Goal: Transaction & Acquisition: Purchase product/service

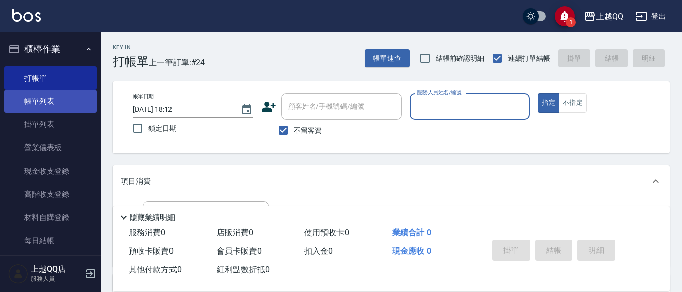
click at [25, 106] on link "帳單列表" at bounding box center [50, 100] width 93 height 23
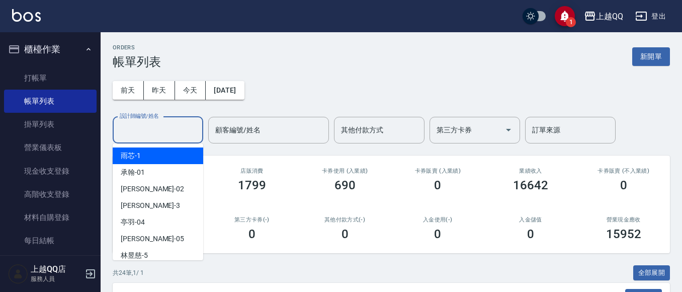
click at [127, 129] on input "設計師編號/姓名" at bounding box center [157, 130] width 81 height 18
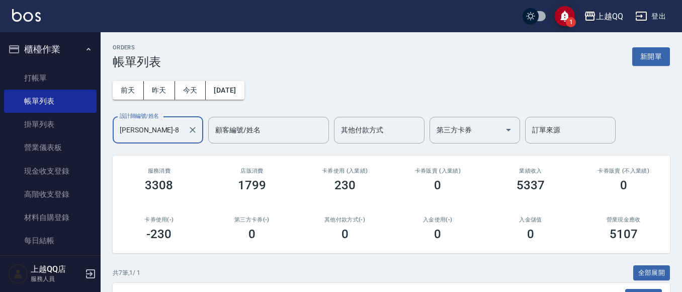
scroll to position [237, 0]
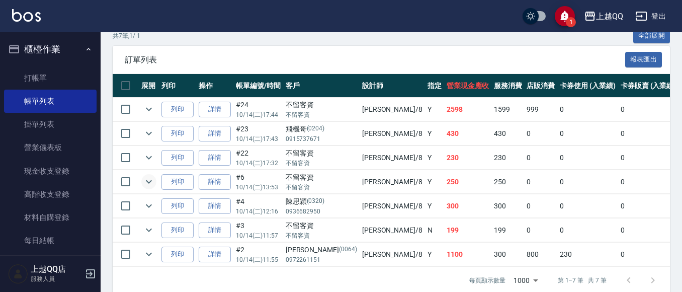
type input "孟穎-8"
click at [152, 179] on icon "expand row" at bounding box center [149, 181] width 12 height 12
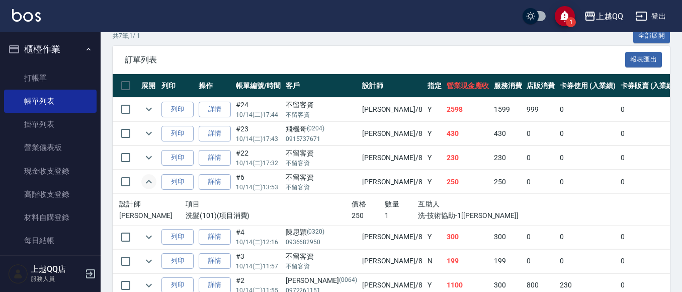
click at [152, 179] on icon "expand row" at bounding box center [149, 181] width 12 height 12
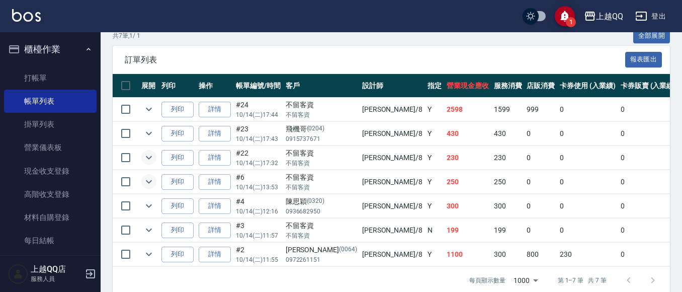
click at [147, 158] on icon "expand row" at bounding box center [149, 157] width 12 height 12
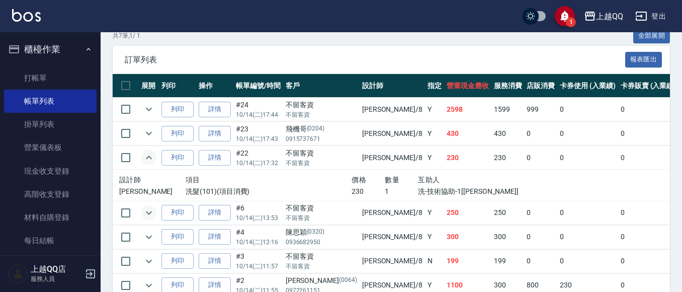
click at [147, 158] on icon "expand row" at bounding box center [149, 157] width 6 height 4
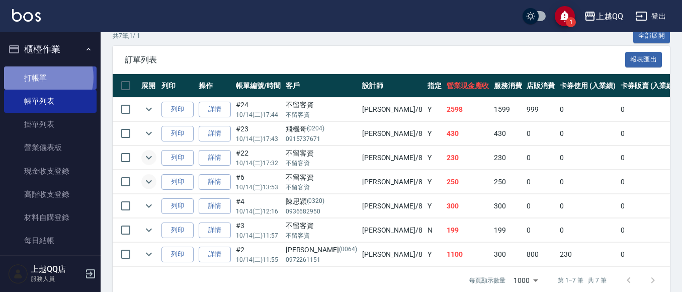
click at [43, 77] on link "打帳單" at bounding box center [50, 77] width 93 height 23
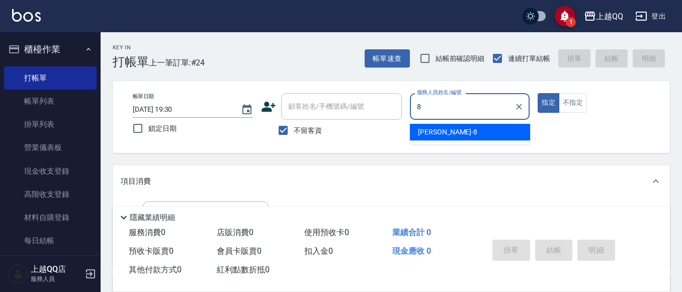
type input "孟穎-8"
type button "true"
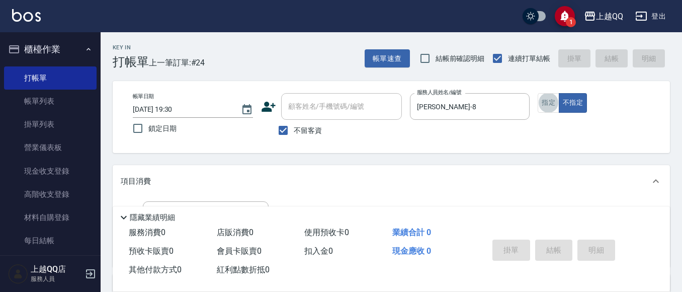
scroll to position [40, 0]
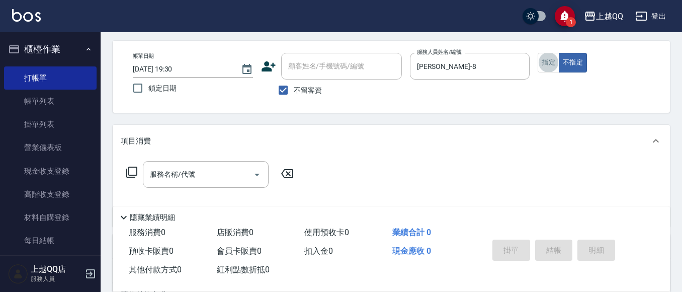
click at [128, 168] on icon at bounding box center [131, 171] width 11 height 11
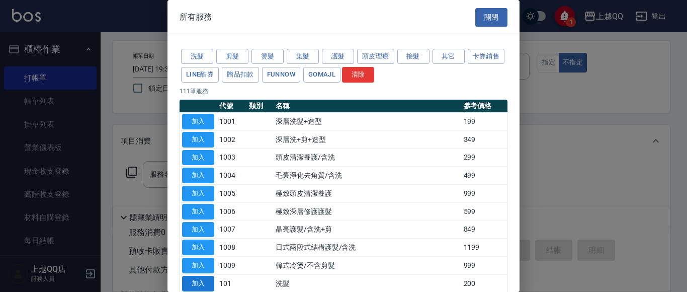
click at [194, 279] on button "加入" at bounding box center [198, 284] width 32 height 16
type input "洗髮(101)"
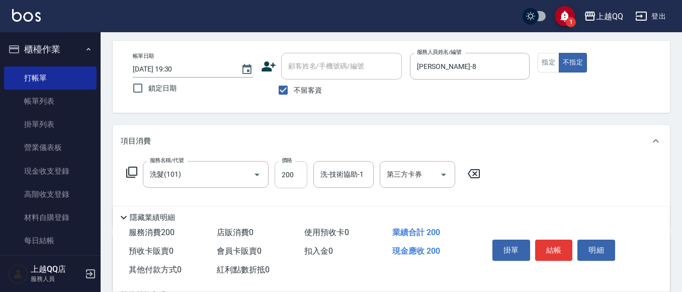
click at [292, 177] on input "200" at bounding box center [291, 174] width 33 height 27
type input "250"
click at [326, 179] on input "洗-技術協助-1" at bounding box center [343, 174] width 51 height 18
click at [324, 201] on span "林恩昕 -26" at bounding box center [336, 200] width 31 height 11
type input "林恩昕-26"
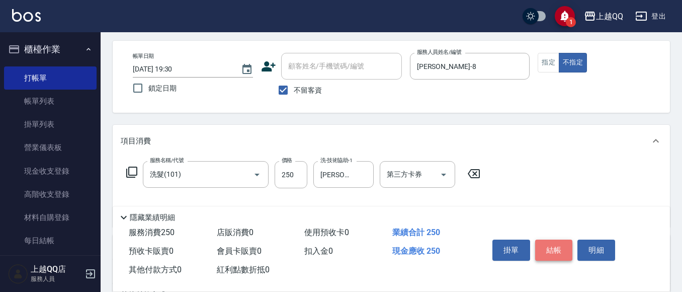
click at [547, 247] on button "結帳" at bounding box center [554, 249] width 38 height 21
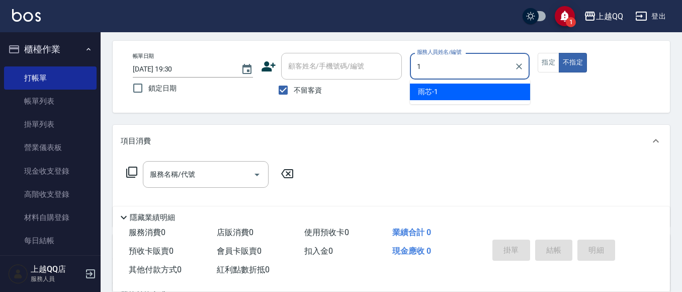
type input "1"
type button "false"
type input "雨芯-1"
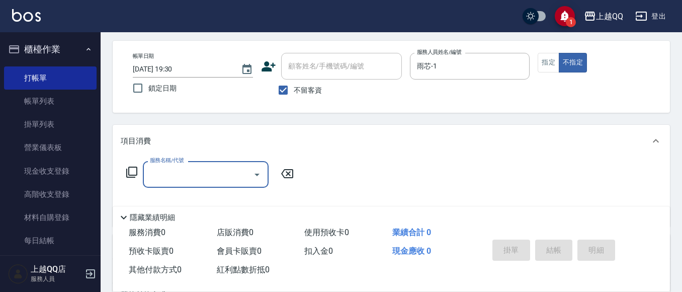
click at [132, 174] on icon at bounding box center [132, 172] width 12 height 12
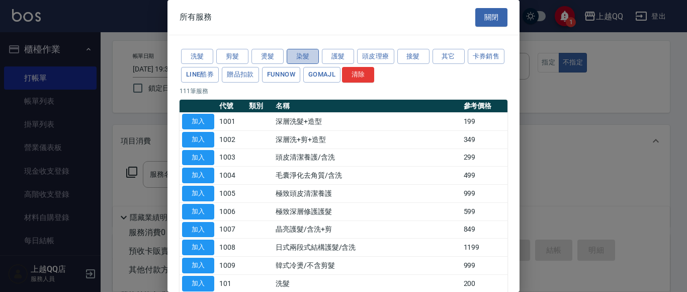
click at [305, 60] on button "染髮" at bounding box center [303, 57] width 32 height 16
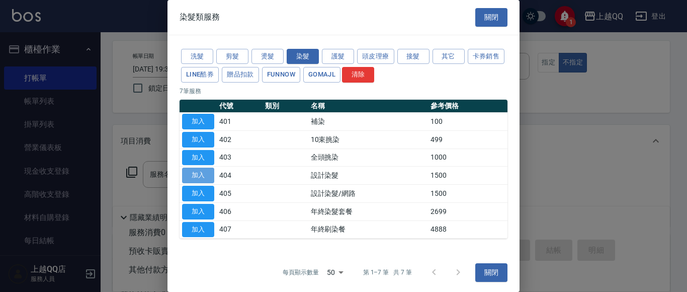
click at [207, 173] on button "加入" at bounding box center [198, 175] width 32 height 16
type input "設計染髮(404)"
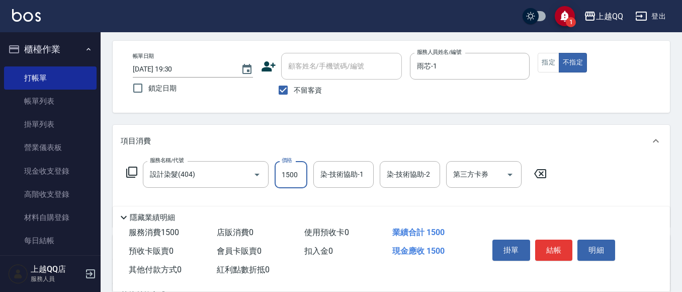
click at [291, 172] on input "1500" at bounding box center [291, 174] width 33 height 27
type input "1300"
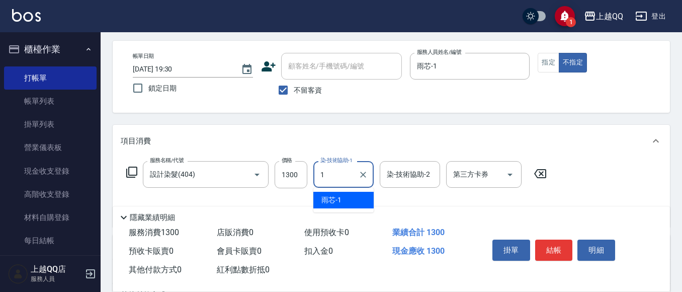
type input "雨芯-1"
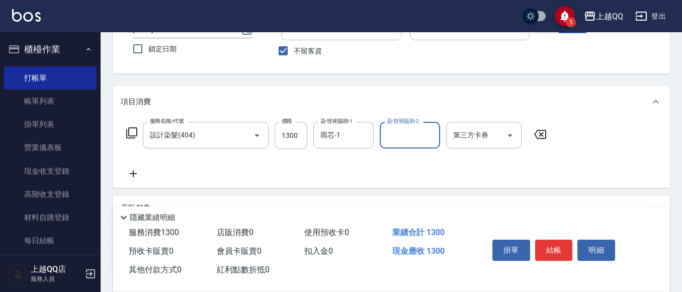
scroll to position [90, 0]
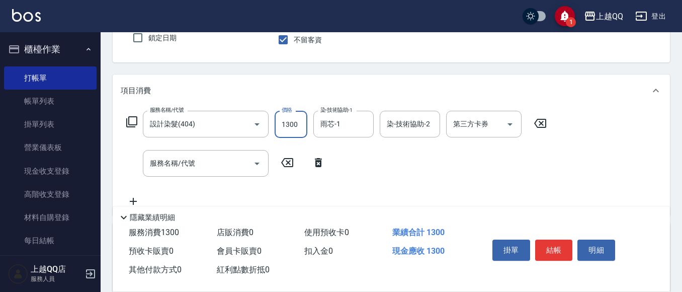
click at [291, 137] on input "1300" at bounding box center [291, 124] width 33 height 27
type input "1500"
click at [185, 166] on input "服務名稱/代號" at bounding box center [198, 163] width 102 height 18
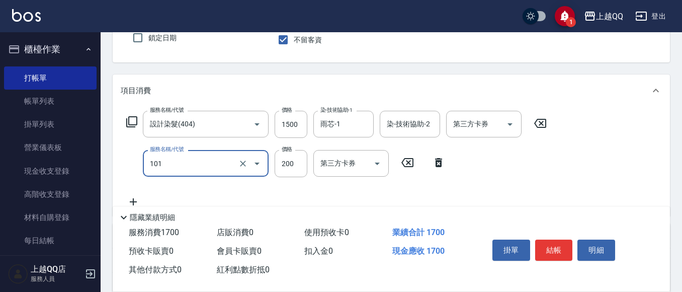
type input "洗髮(101)"
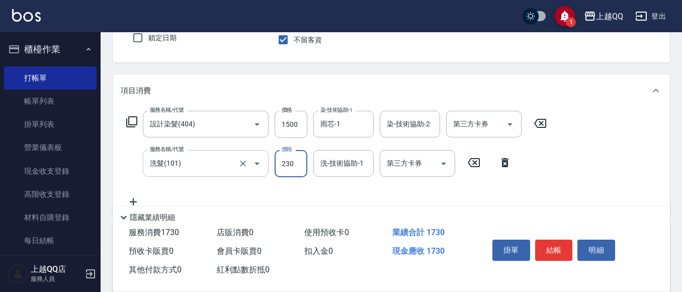
type input "230"
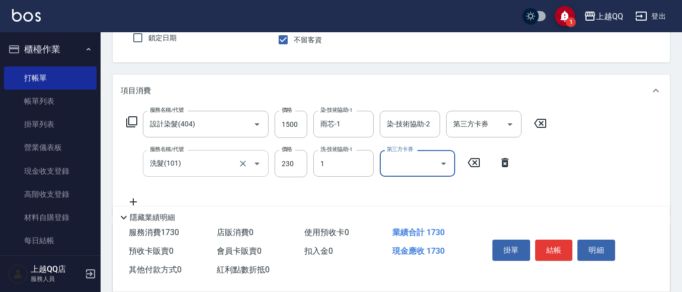
type input "雨芯-1"
click at [362, 163] on icon "Clear" at bounding box center [363, 163] width 10 height 10
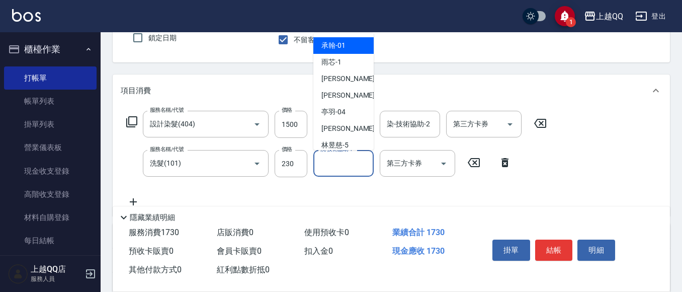
click at [337, 159] on input "洗-技術協助-1" at bounding box center [343, 163] width 51 height 18
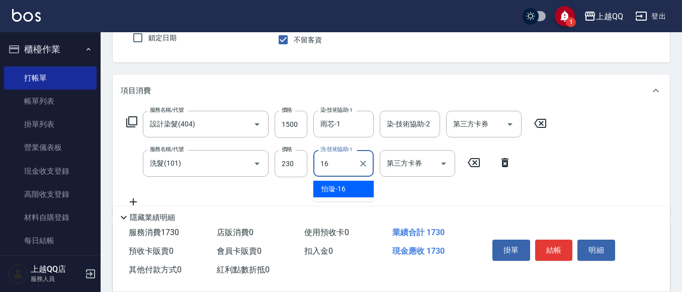
type input "怡璇-16"
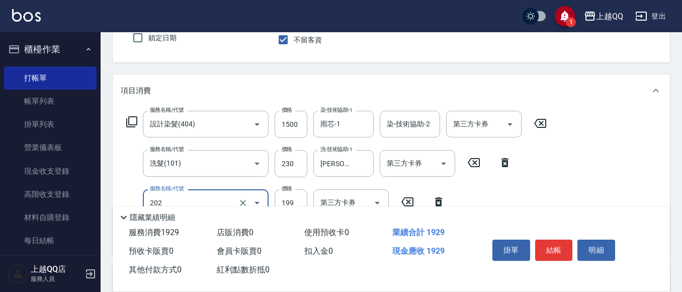
type input "不指定單剪(202)"
click at [397, 68] on div "Key In 打帳單 上一筆訂單:#25 帳單速查 結帳前確認明細 連續打單結帳 掛單 結帳 明細 帳單日期 2025/10/14 19:30 鎖定日期 顧客…" at bounding box center [391, 199] width 581 height 515
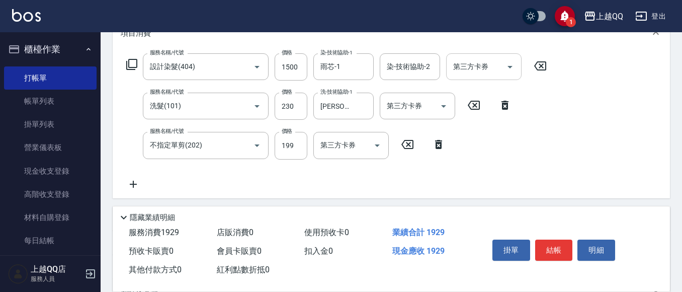
scroll to position [0, 0]
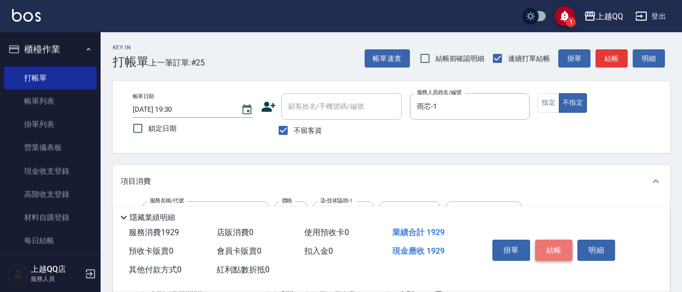
click at [545, 240] on button "結帳" at bounding box center [554, 249] width 38 height 21
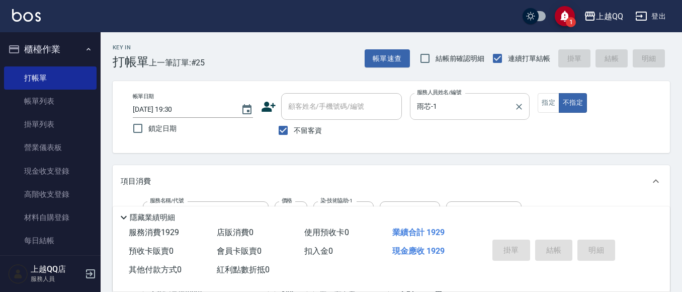
type input "2025/10/14 19:47"
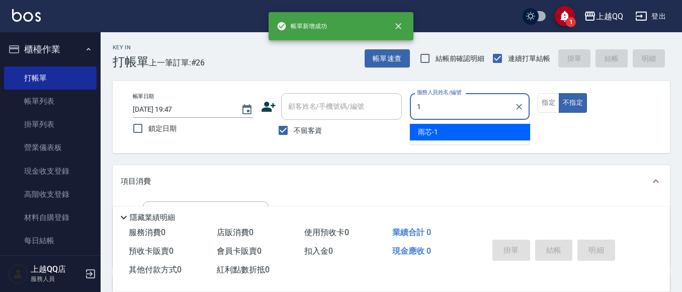
type input "雨芯-1"
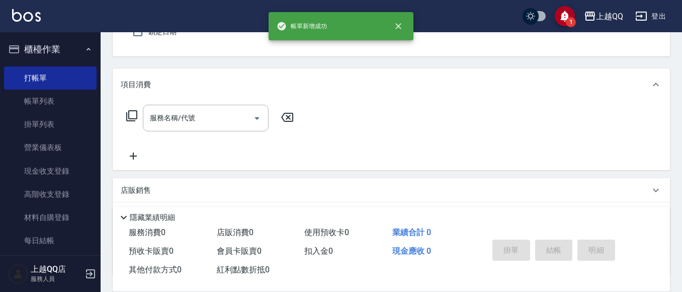
scroll to position [101, 0]
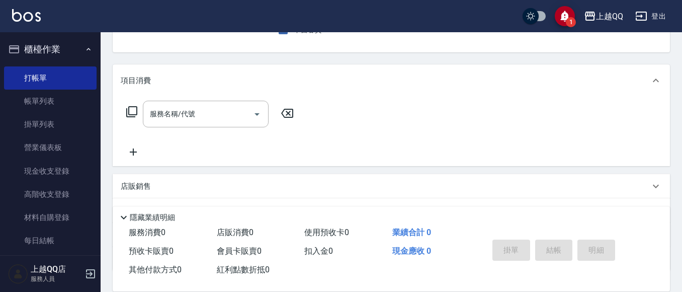
click at [132, 113] on icon at bounding box center [132, 112] width 12 height 12
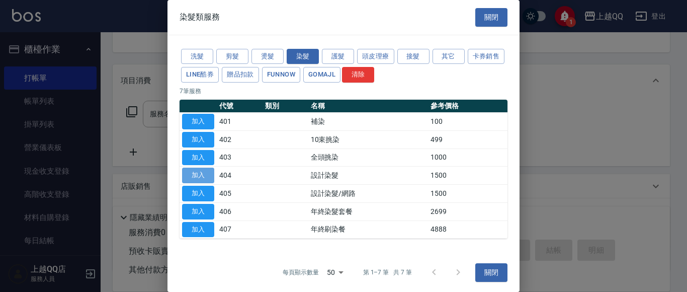
click at [204, 177] on button "加入" at bounding box center [198, 175] width 32 height 16
type input "設計染髮(404)"
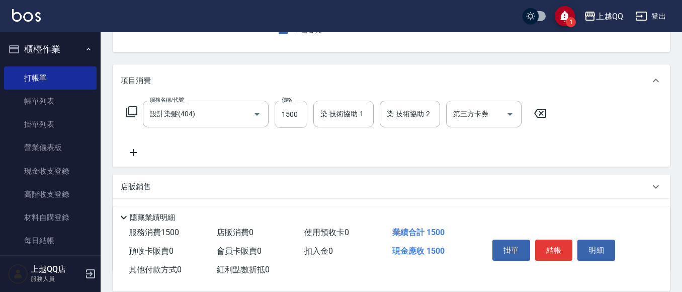
click at [299, 112] on input "1500" at bounding box center [291, 114] width 33 height 27
type input "899"
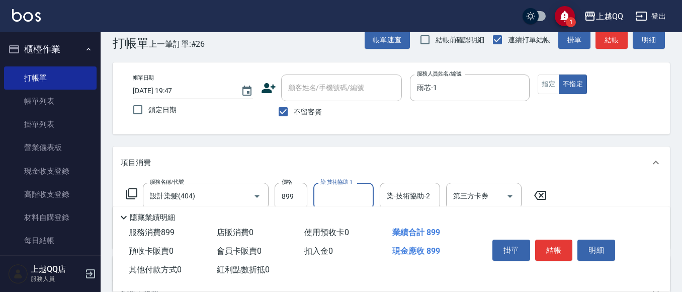
scroll to position [50, 0]
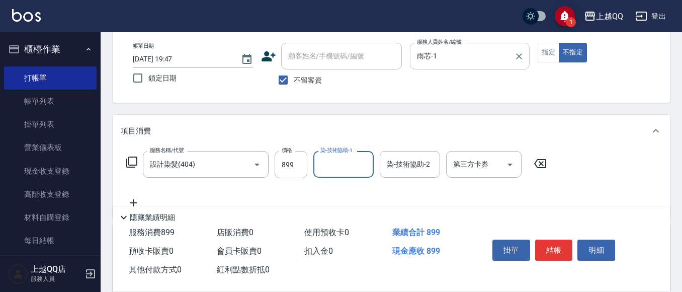
drag, startPoint x: 472, startPoint y: 44, endPoint x: 467, endPoint y: 48, distance: 7.1
click at [472, 44] on div "雨芯-1 服務人員姓名/編號" at bounding box center [470, 56] width 120 height 27
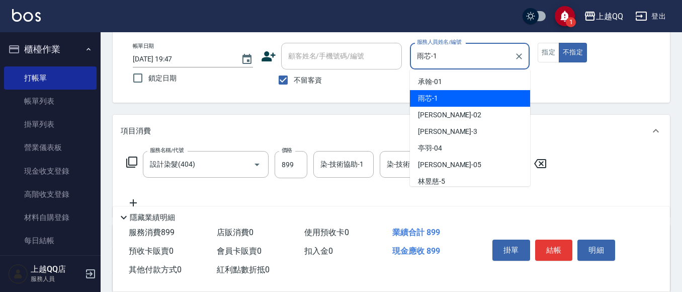
drag, startPoint x: 458, startPoint y: 51, endPoint x: 413, endPoint y: 53, distance: 45.3
click at [413, 53] on div "雨芯-1 服務人員姓名/編號" at bounding box center [470, 56] width 120 height 27
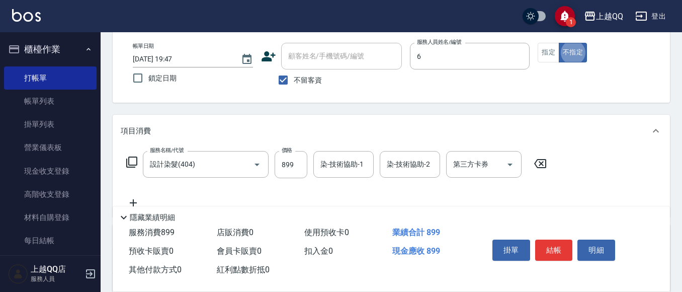
type input "欣樺-6"
click at [239, 164] on icon "Clear" at bounding box center [243, 164] width 10 height 10
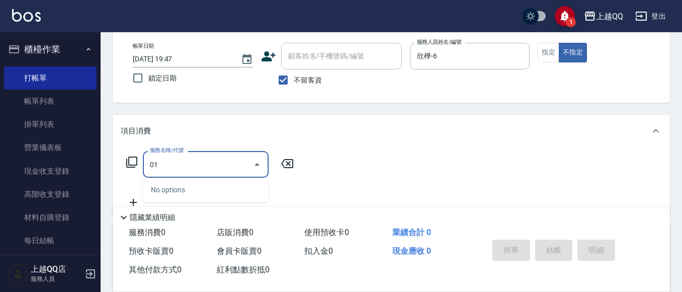
type input "0"
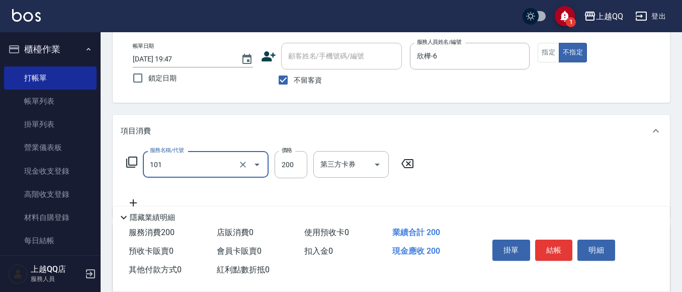
type input "洗髮(101)"
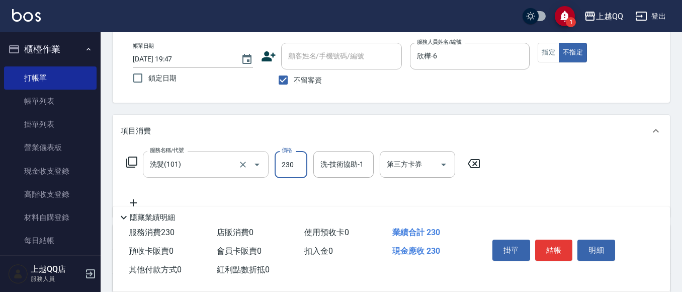
type input "230"
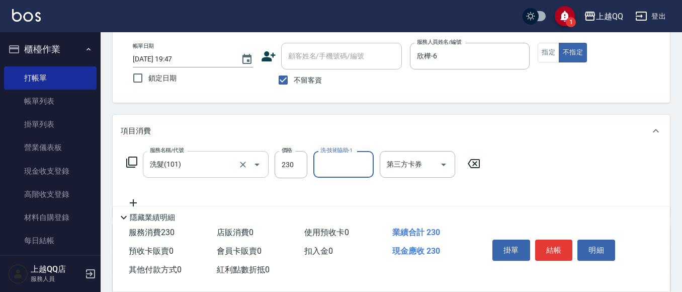
type input "1"
type input "林恩昕-26"
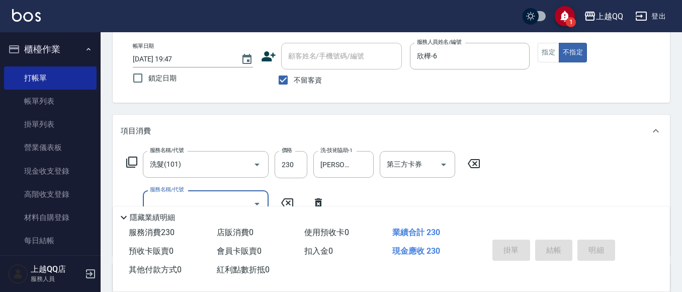
type input "2025/10/14 19:56"
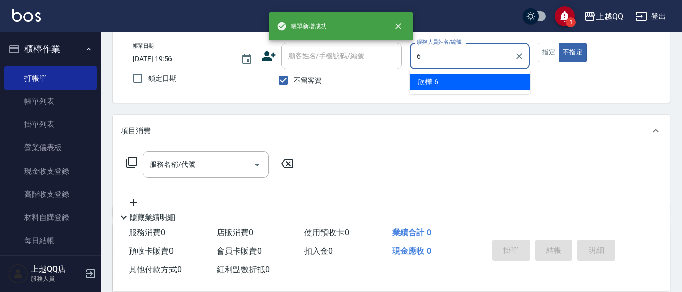
type input "欣樺-6"
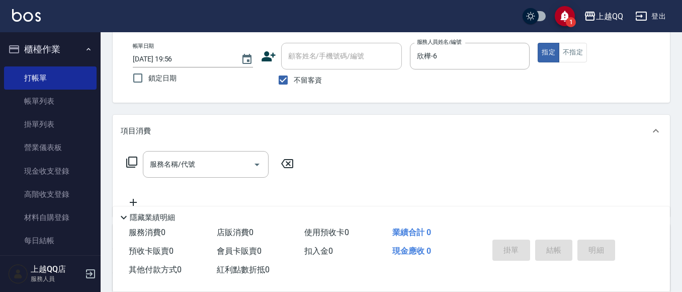
drag, startPoint x: 298, startPoint y: 84, endPoint x: 314, endPoint y: 62, distance: 27.7
click at [299, 81] on span "不留客資" at bounding box center [308, 80] width 28 height 11
click at [294, 81] on input "不留客資" at bounding box center [283, 79] width 21 height 21
checkbox input "false"
click at [314, 62] on input "顧客姓名/手機號碼/編號" at bounding box center [334, 56] width 97 height 18
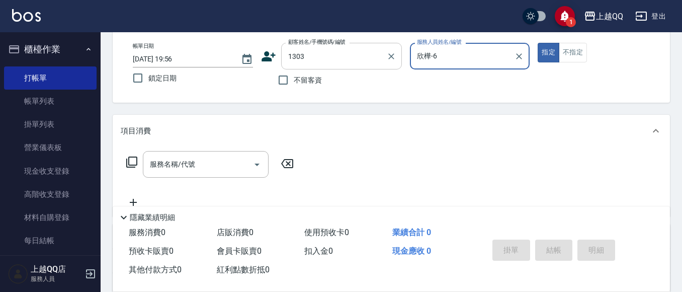
click at [537, 43] on button "指定" at bounding box center [548, 53] width 22 height 20
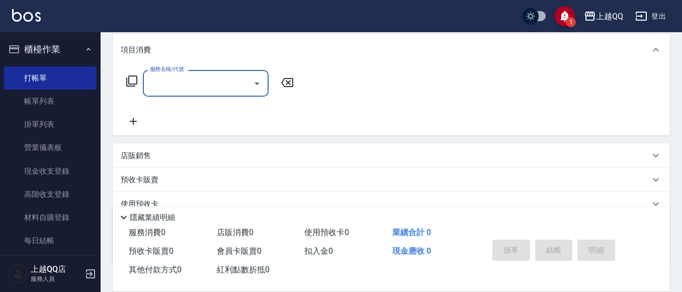
scroll to position [151, 0]
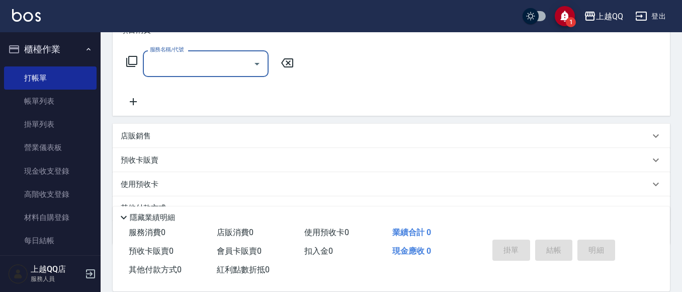
type input "鄭嘉惠/0910015771/1303"
click at [145, 180] on p "使用預收卡" at bounding box center [140, 185] width 38 height 15
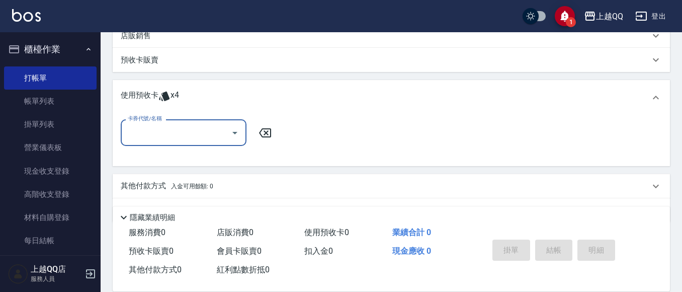
scroll to position [251, 0]
click at [187, 145] on div "卡券代號/名稱" at bounding box center [184, 132] width 126 height 27
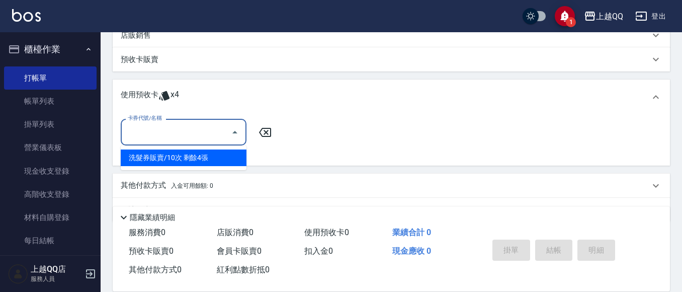
click at [218, 161] on div "洗髮券販賣/10次 剩餘4張" at bounding box center [184, 157] width 126 height 17
type input "洗髮券販賣/10次"
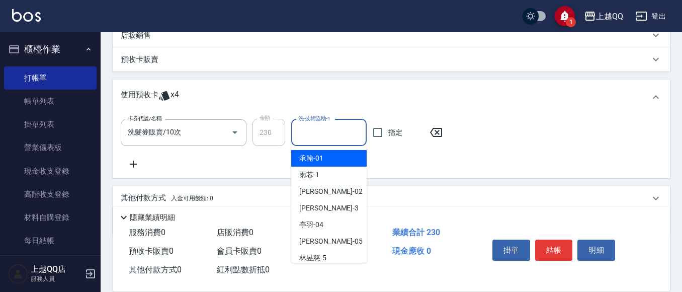
click at [306, 135] on input "洗-技術協助-1" at bounding box center [329, 133] width 66 height 18
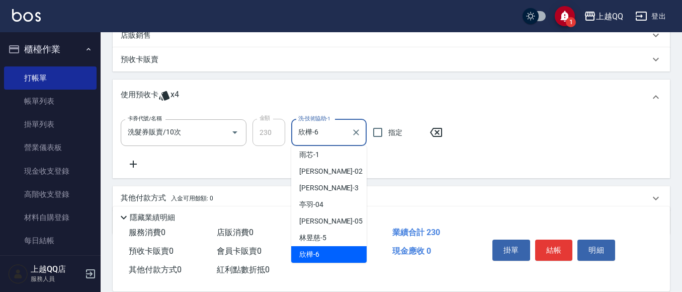
drag, startPoint x: 335, startPoint y: 132, endPoint x: 281, endPoint y: 134, distance: 54.3
click at [281, 134] on div "卡券代號/名稱 洗髮券販賣/10次 卡券代號/名稱 金額 230 金額 洗-技術協助-1 欣樺-6 洗-技術協助-1 指定" at bounding box center [285, 132] width 328 height 27
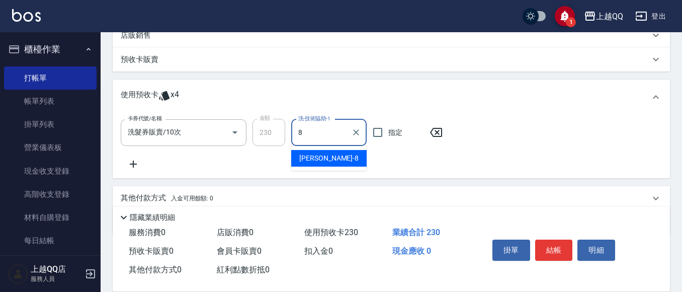
scroll to position [0, 0]
type input "孟穎-8"
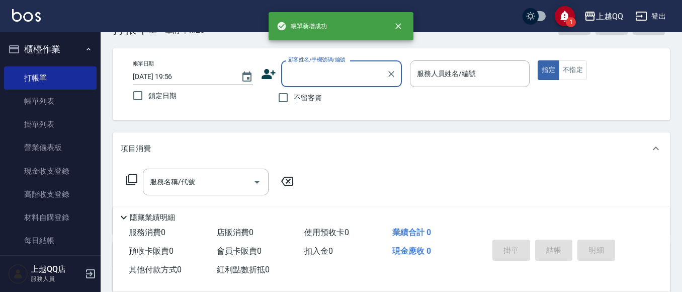
scroll to position [50, 0]
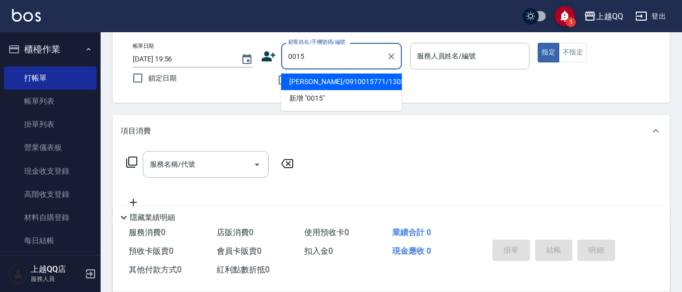
click at [537, 43] on button "指定" at bounding box center [548, 53] width 22 height 20
type input "鄭嘉惠/0910015771/1303"
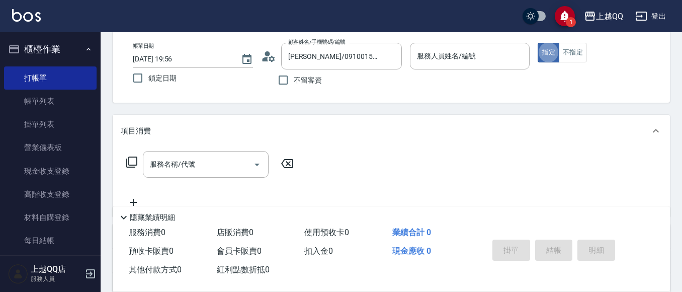
type input "欣樺-6"
type input "袁庭萱/0955020415/0015"
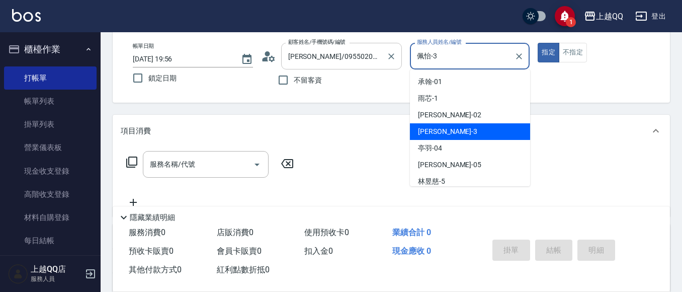
drag, startPoint x: 353, startPoint y: 54, endPoint x: 338, endPoint y: 54, distance: 15.1
click at [338, 54] on div "帳單日期 2025/10/14 19:56 鎖定日期 顧客姓名/手機號碼/編號 袁庭萱/0955020415/0015 顧客姓名/手機號碼/編號 不留客資 服…" at bounding box center [391, 67] width 533 height 48
type input "欣樺-6"
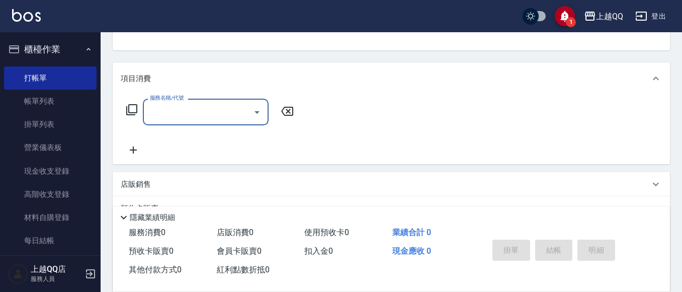
scroll to position [151, 0]
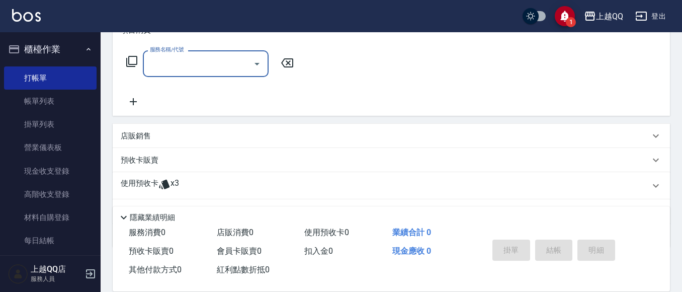
click at [183, 183] on div "使用預收卡 x3" at bounding box center [385, 185] width 529 height 15
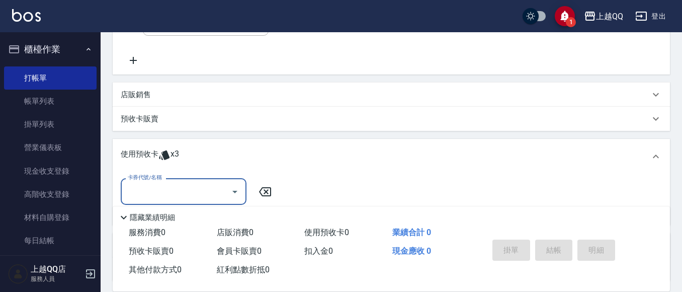
scroll to position [277, 0]
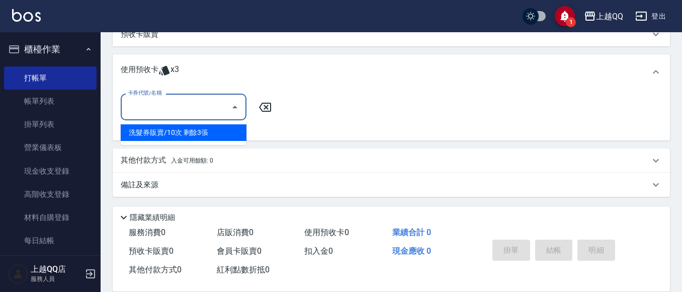
click at [220, 103] on input "卡券代號/名稱" at bounding box center [176, 107] width 102 height 18
click at [213, 127] on div "洗髮券販賣/10次 剩餘3張" at bounding box center [184, 132] width 126 height 17
type input "洗髮券販賣/10次"
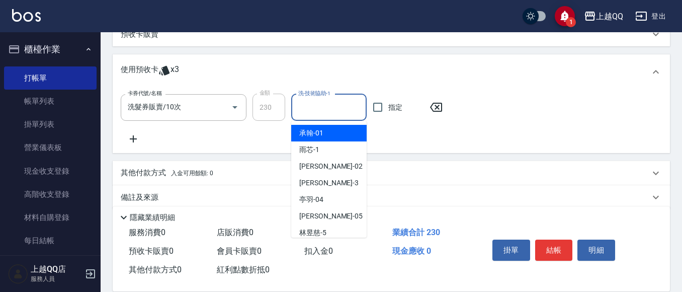
click at [300, 104] on input "洗-技術協助-1" at bounding box center [329, 108] width 66 height 18
type input "欣樺-6"
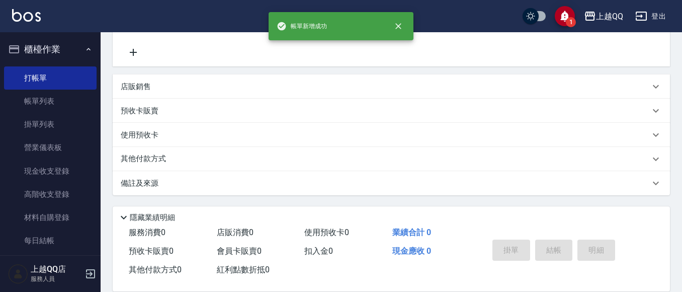
scroll to position [0, 0]
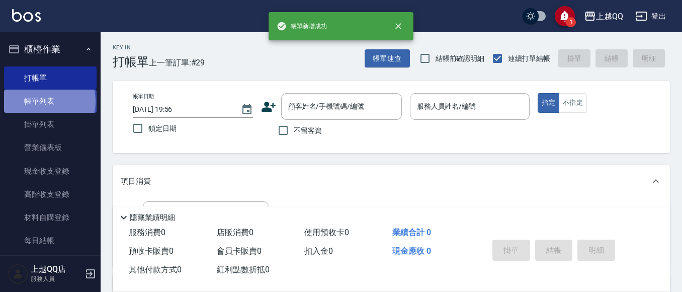
click at [49, 102] on link "帳單列表" at bounding box center [50, 100] width 93 height 23
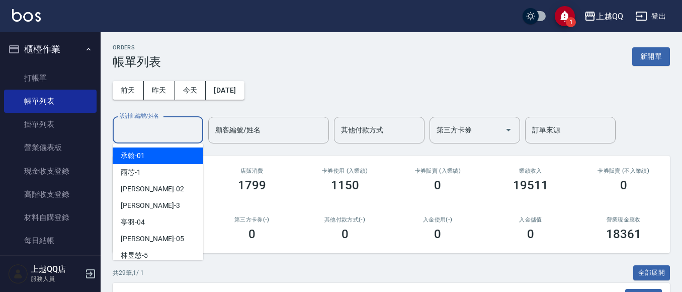
click at [177, 137] on input "設計師編號/姓名" at bounding box center [157, 130] width 81 height 18
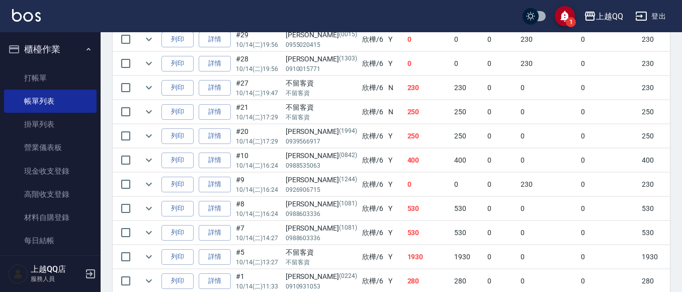
scroll to position [356, 0]
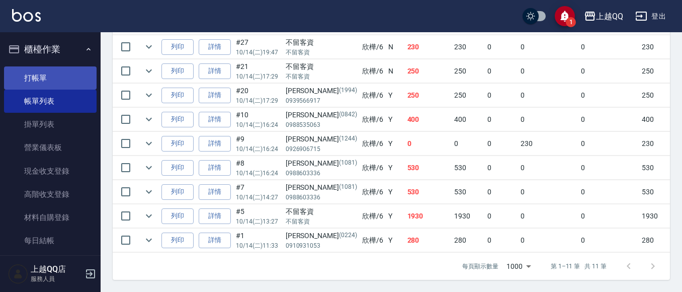
type input "欣樺-6"
click at [56, 79] on link "打帳單" at bounding box center [50, 77] width 93 height 23
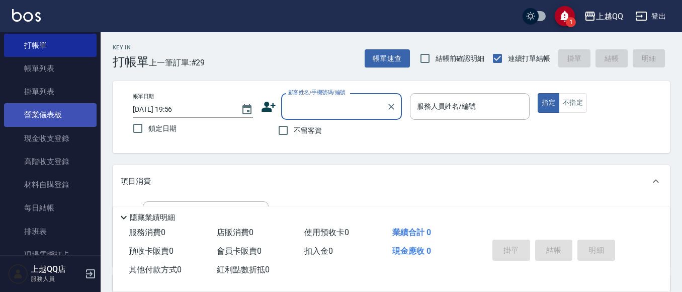
scroll to position [50, 0]
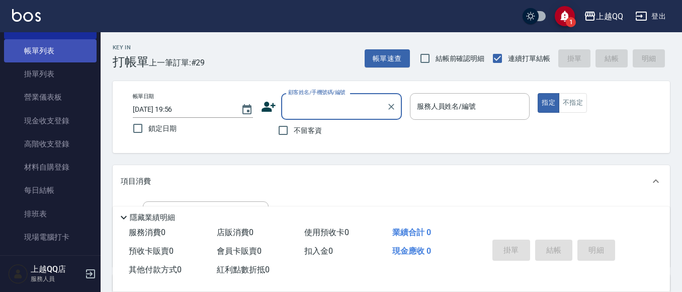
click at [52, 55] on link "帳單列表" at bounding box center [50, 50] width 93 height 23
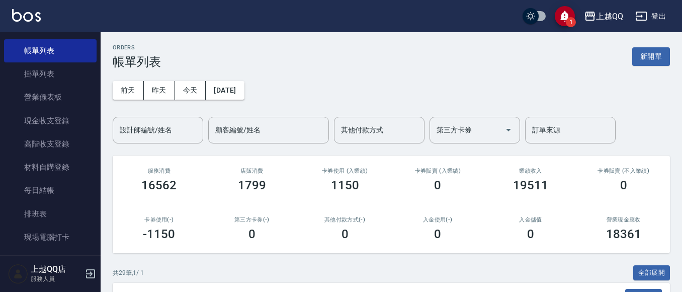
scroll to position [251, 0]
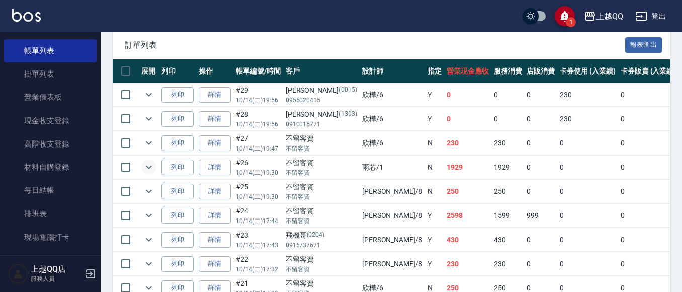
click at [145, 165] on icon "expand row" at bounding box center [149, 167] width 12 height 12
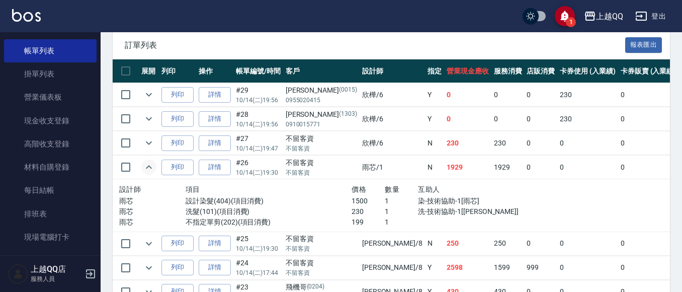
click at [145, 165] on icon "expand row" at bounding box center [149, 167] width 12 height 12
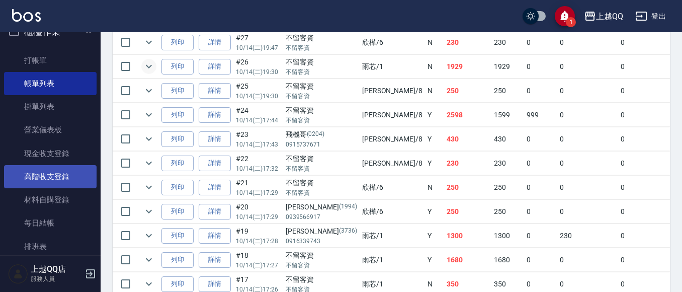
scroll to position [0, 0]
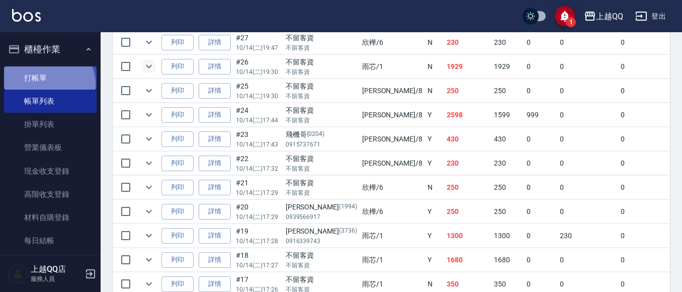
click at [47, 84] on link "打帳單" at bounding box center [50, 77] width 93 height 23
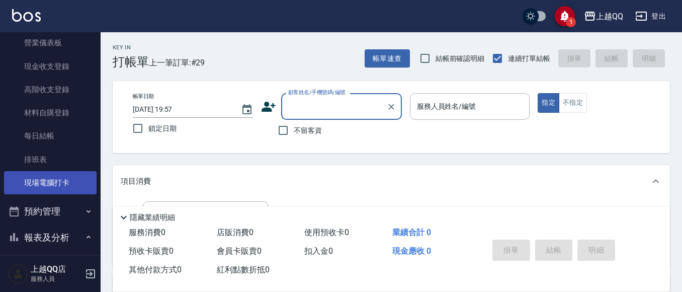
scroll to position [151, 0]
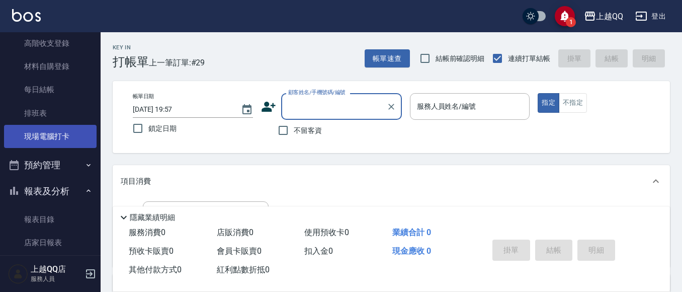
click at [79, 146] on link "現場電腦打卡" at bounding box center [50, 136] width 93 height 23
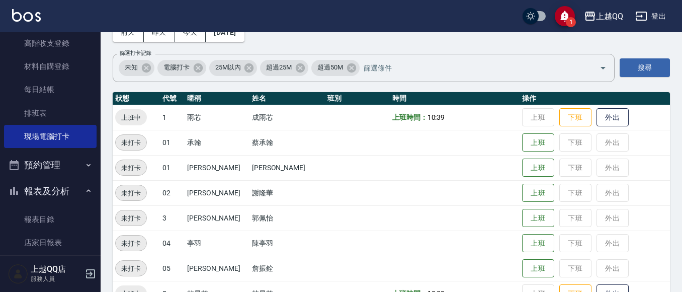
scroll to position [50, 0]
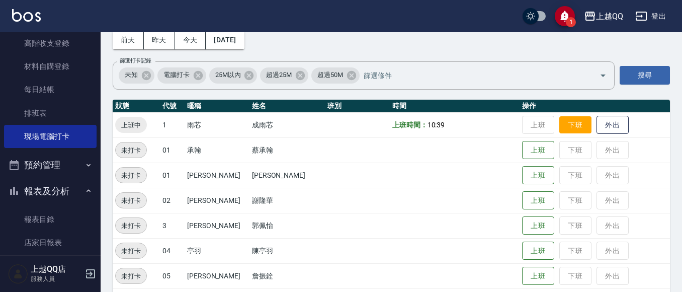
click at [559, 129] on button "下班" at bounding box center [575, 125] width 32 height 18
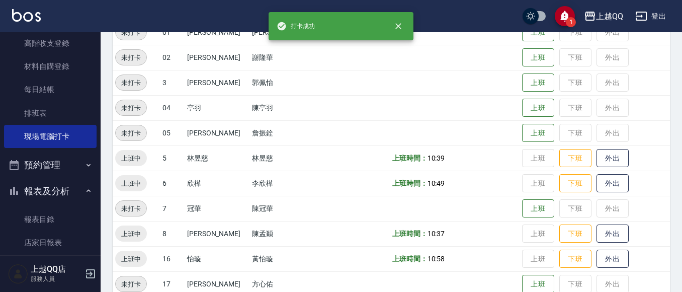
scroll to position [251, 0]
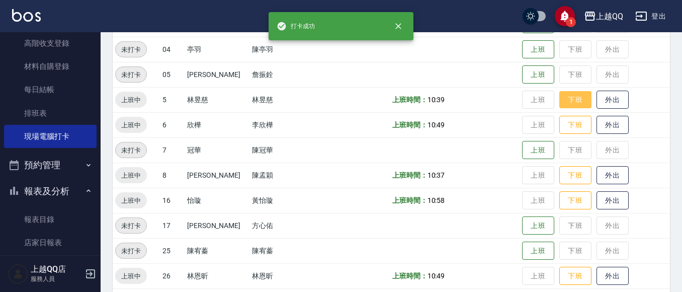
click at [570, 102] on button "下班" at bounding box center [575, 100] width 32 height 18
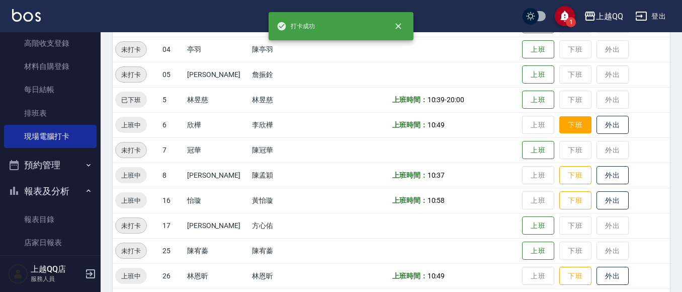
click at [559, 125] on button "下班" at bounding box center [575, 125] width 32 height 18
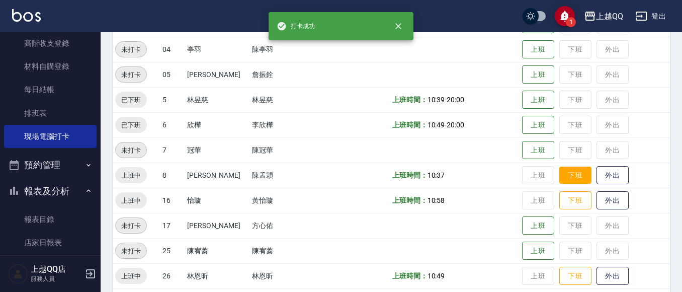
click at [566, 173] on button "下班" at bounding box center [575, 175] width 32 height 18
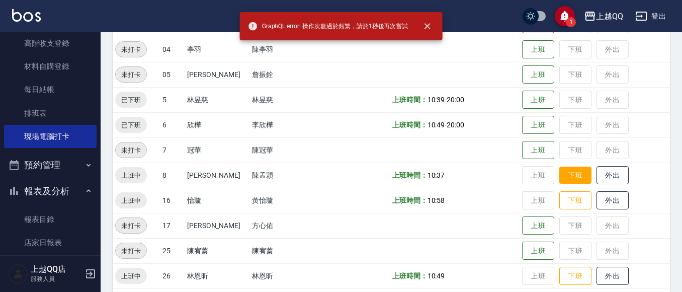
click at [559, 169] on button "下班" at bounding box center [575, 175] width 32 height 18
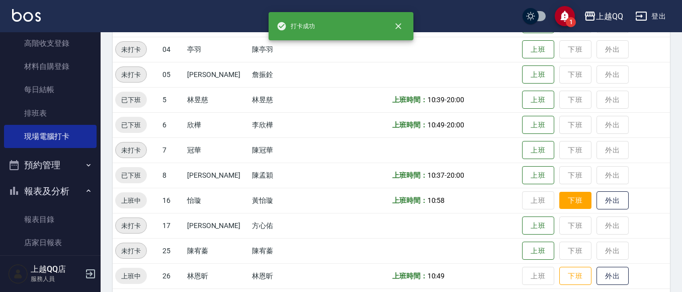
click at [559, 198] on button "下班" at bounding box center [575, 201] width 32 height 18
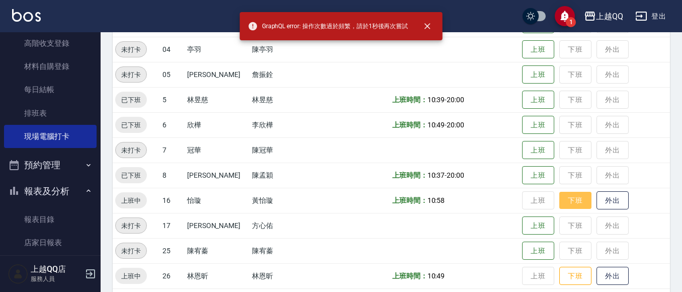
click at [559, 198] on button "下班" at bounding box center [575, 201] width 32 height 18
click at [563, 204] on button "下班" at bounding box center [575, 201] width 32 height 18
click at [559, 194] on button "下班" at bounding box center [575, 201] width 32 height 18
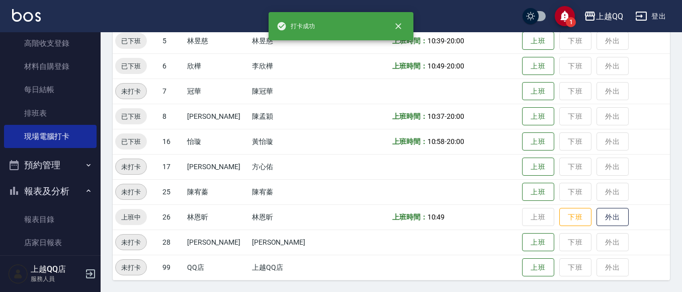
scroll to position [311, 0]
click at [559, 219] on button "下班" at bounding box center [575, 217] width 32 height 18
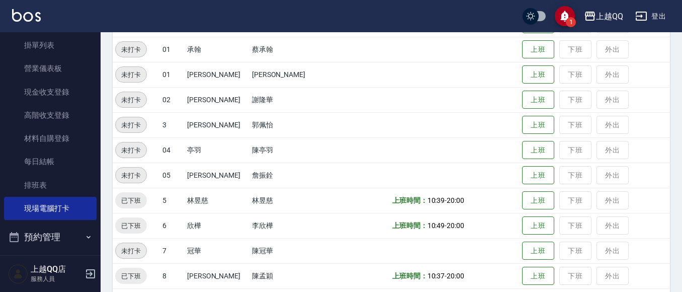
scroll to position [0, 0]
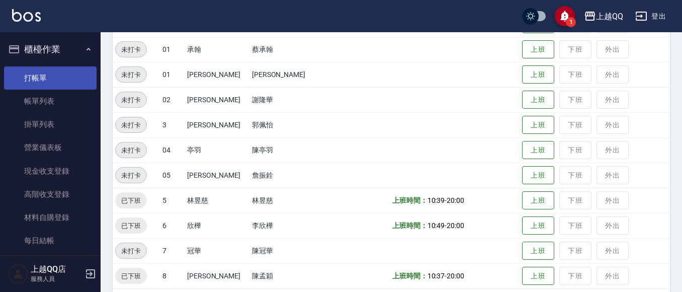
click at [60, 80] on link "打帳單" at bounding box center [50, 77] width 93 height 23
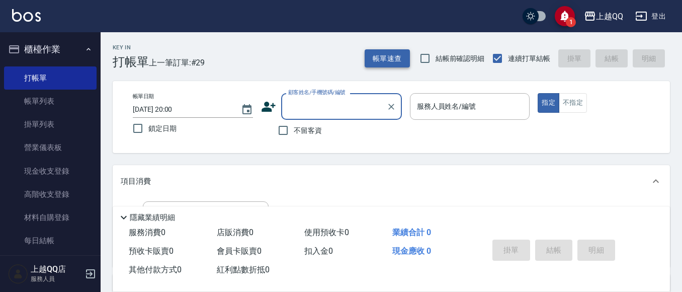
click at [400, 67] on button "帳單速查" at bounding box center [387, 58] width 45 height 19
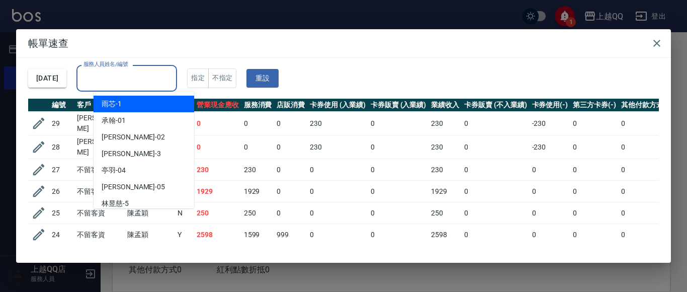
click at [158, 81] on input "服務人員姓名/編號" at bounding box center [127, 78] width 92 height 18
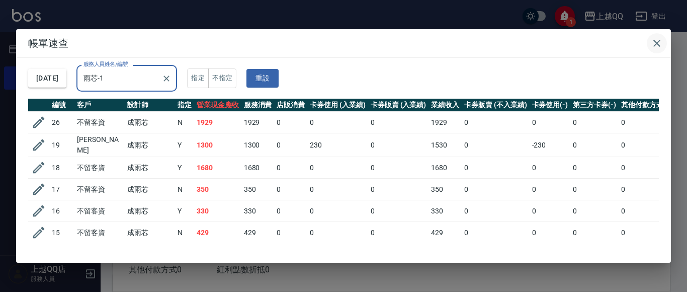
type input "雨芯-1"
click at [653, 48] on icon "button" at bounding box center [657, 43] width 12 height 12
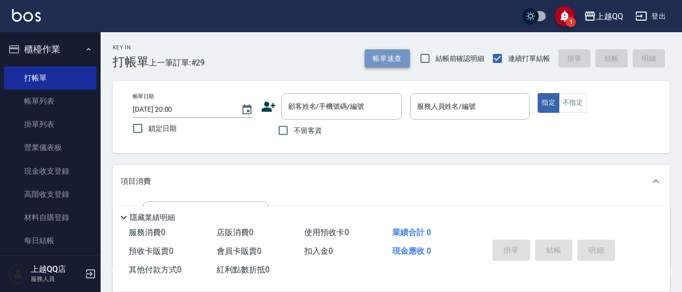
click at [396, 52] on button "帳單速查" at bounding box center [387, 58] width 45 height 19
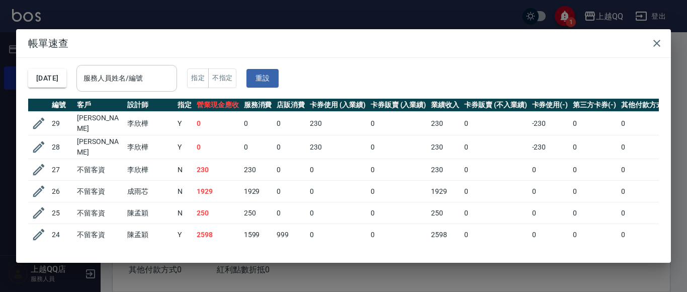
click at [152, 74] on input "服務人員姓名/編號" at bounding box center [127, 78] width 92 height 18
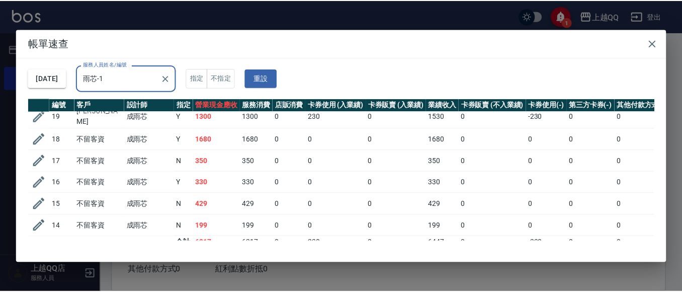
scroll to position [44, 0]
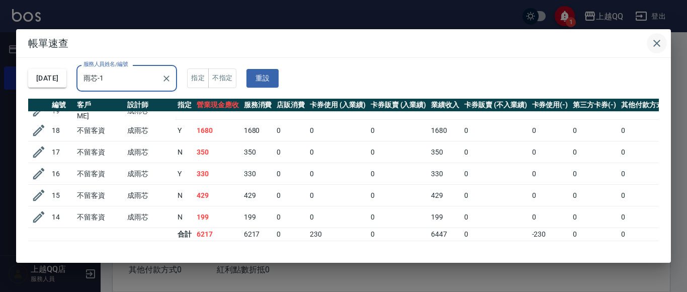
type input "雨芯-1"
click at [662, 44] on icon "button" at bounding box center [657, 43] width 12 height 12
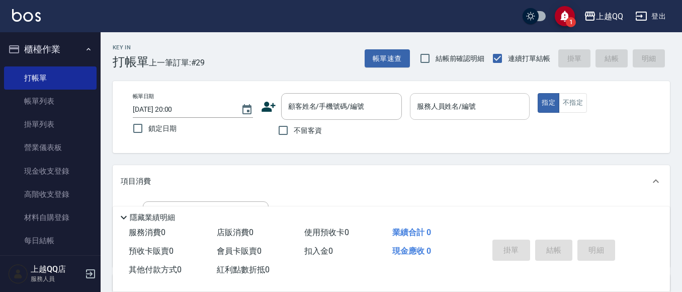
click at [462, 99] on div "服務人員姓名/編號 服務人員姓名/編號" at bounding box center [470, 106] width 120 height 27
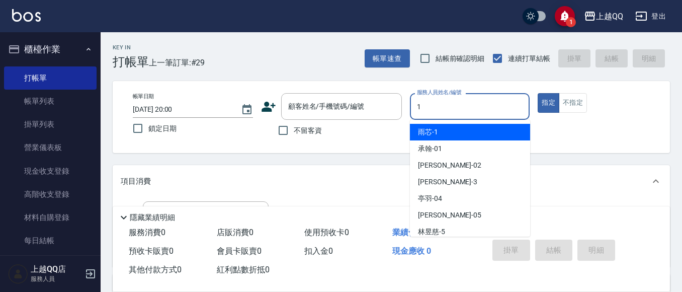
type input "1"
type button "true"
type input "雨芯-1"
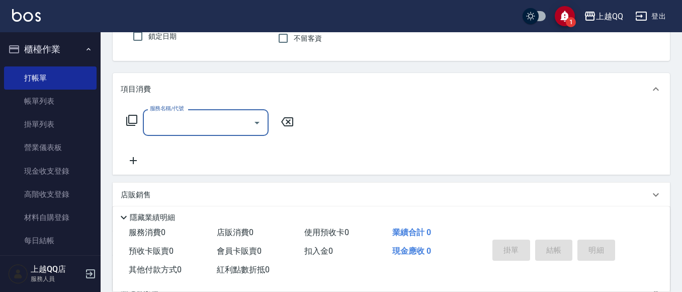
scroll to position [101, 0]
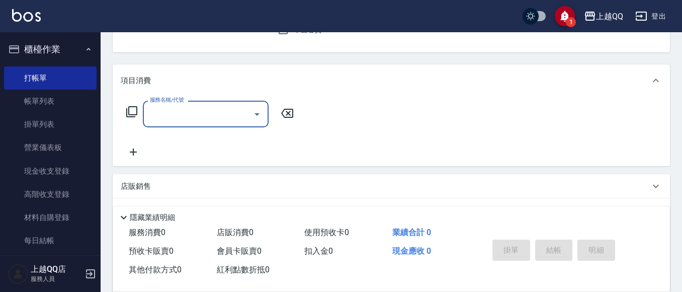
click at [147, 112] on div "服務名稱/代號" at bounding box center [206, 114] width 126 height 27
type input "洗髮(101)"
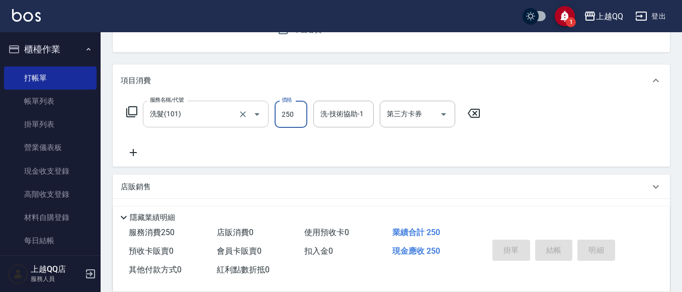
type input "250"
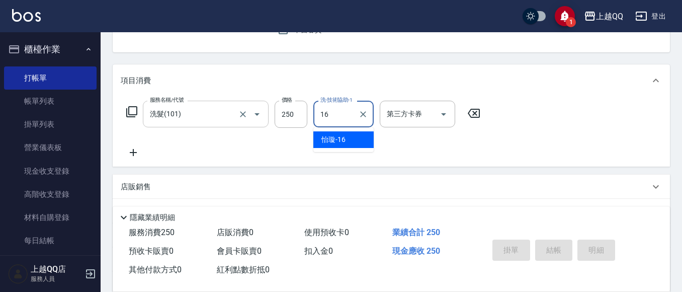
type input "怡璇-16"
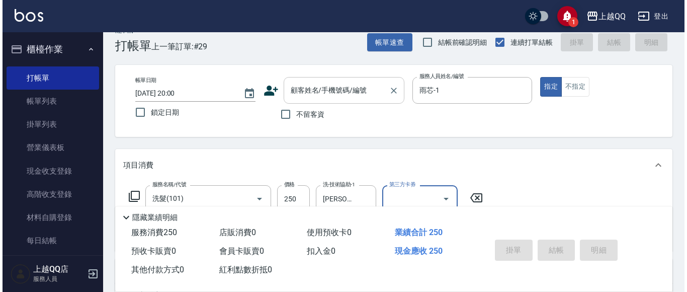
scroll to position [0, 0]
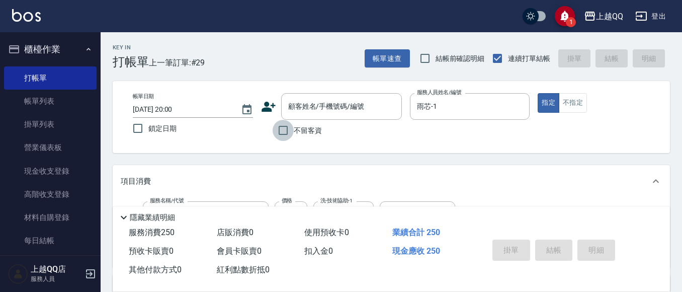
click at [275, 133] on input "不留客資" at bounding box center [283, 130] width 21 height 21
checkbox input "true"
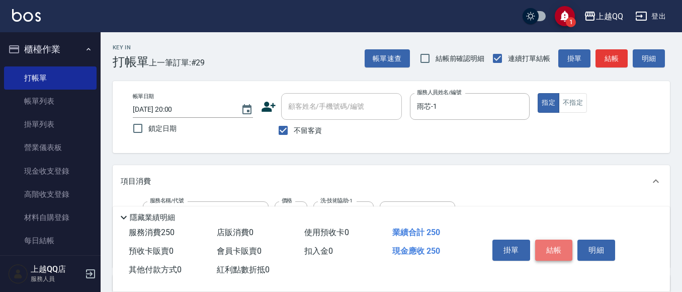
click at [553, 245] on button "結帳" at bounding box center [554, 249] width 38 height 21
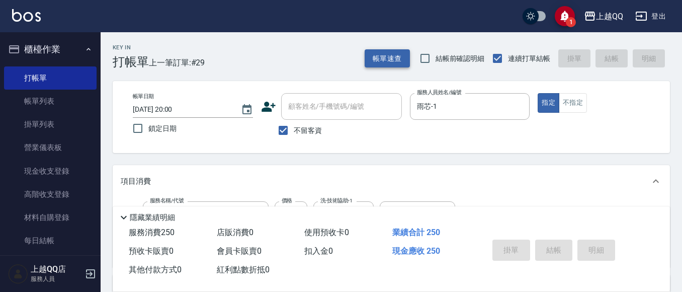
type input "2025/10/14 20:01"
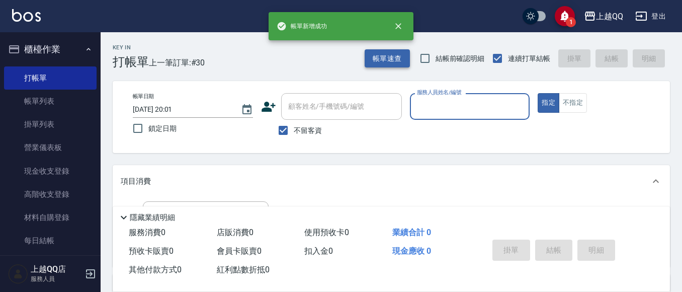
click at [390, 63] on button "帳單速查" at bounding box center [387, 58] width 45 height 19
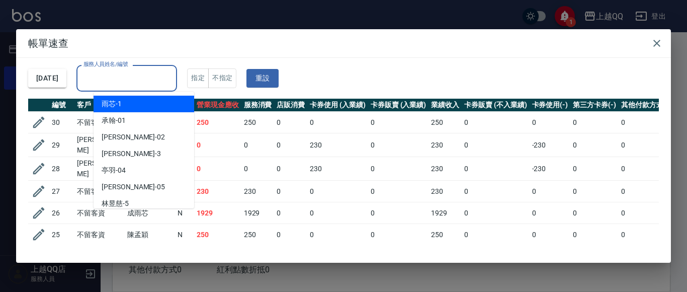
click at [170, 77] on input "服務人員姓名/編號" at bounding box center [127, 78] width 92 height 18
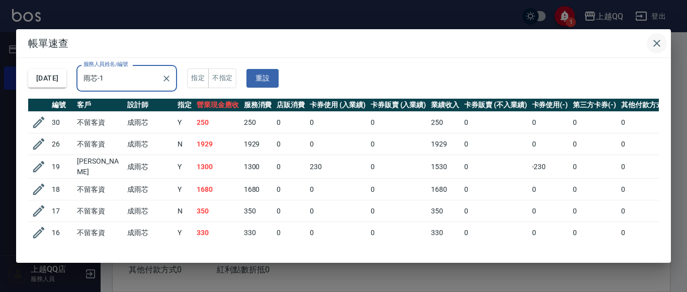
type input "雨芯-1"
click at [651, 42] on icon "button" at bounding box center [657, 43] width 12 height 12
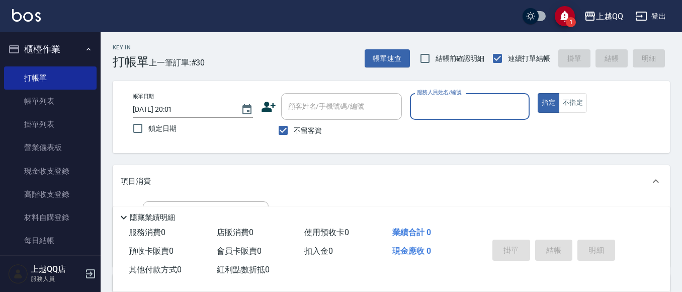
click at [475, 106] on input "服務人員姓名/編號" at bounding box center [469, 107] width 111 height 18
type input "雨芯-1"
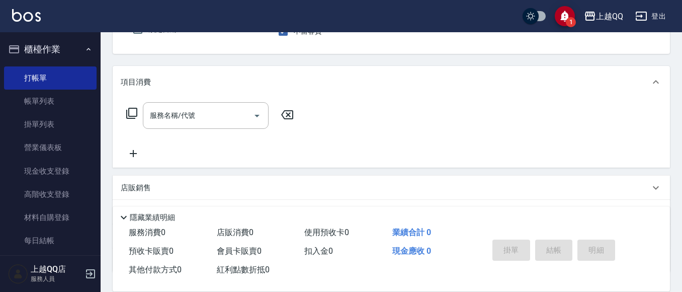
scroll to position [101, 0]
click at [125, 112] on div "服務名稱/代號 服務名稱/代號" at bounding box center [210, 114] width 179 height 27
click at [131, 112] on icon at bounding box center [132, 112] width 12 height 12
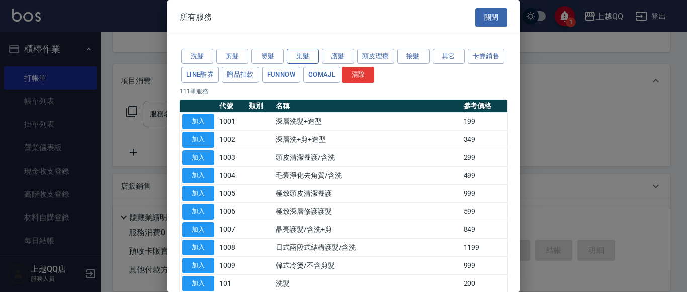
drag, startPoint x: 321, startPoint y: 56, endPoint x: 312, endPoint y: 58, distance: 9.9
click at [319, 56] on div "洗髮 剪髮 燙髮 染髮 護髮 頭皮理療 接髮 其它 卡券銷售 LINE酷券 贈品扣款 FUNNOW GOMAJL 清除" at bounding box center [343, 65] width 328 height 37
click at [312, 58] on button "染髮" at bounding box center [303, 57] width 32 height 16
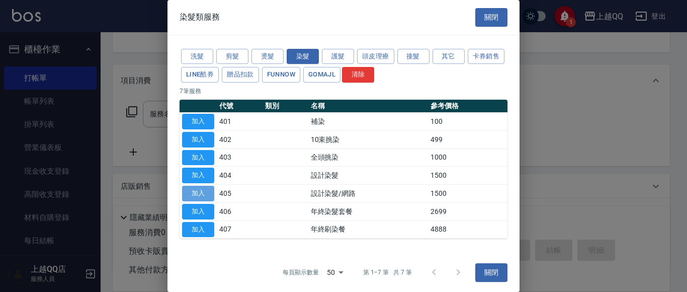
click at [198, 187] on button "加入" at bounding box center [198, 194] width 32 height 16
type input "設計染髮/網路(405)"
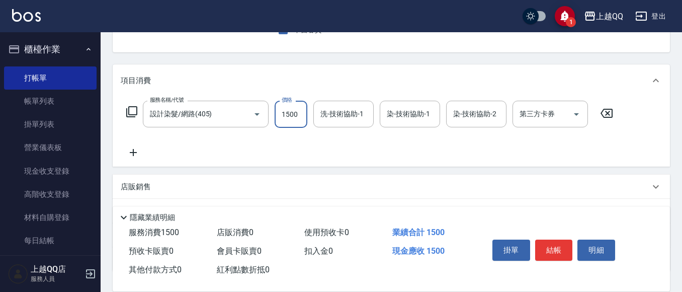
click at [289, 118] on input "1500" at bounding box center [291, 114] width 33 height 27
type input "899"
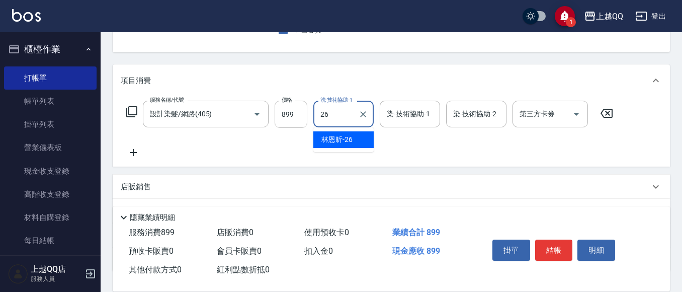
type input "林恩昕-26"
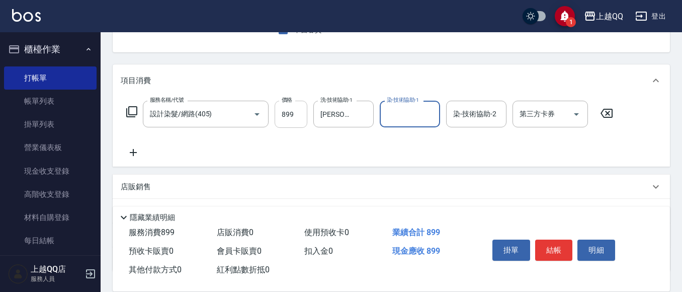
type input "1"
type input "林恩昕-26"
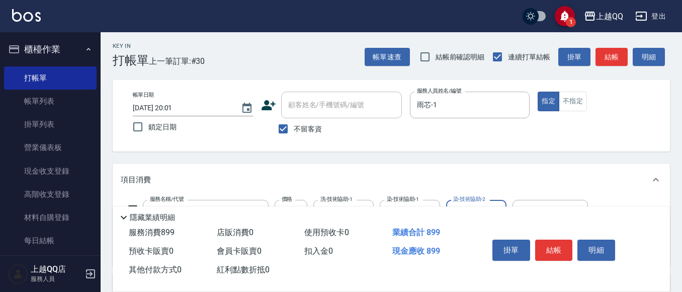
scroll to position [0, 0]
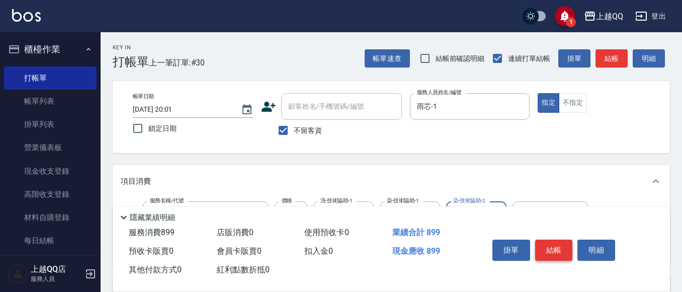
click at [548, 247] on button "結帳" at bounding box center [554, 249] width 38 height 21
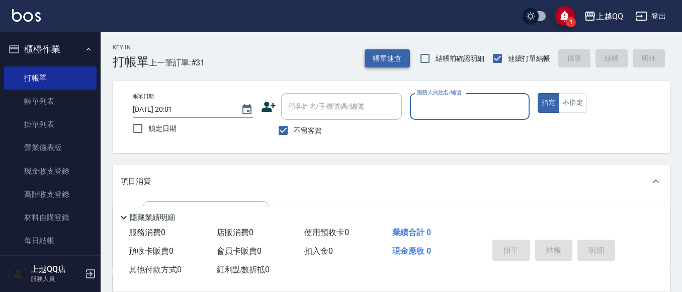
click at [374, 58] on button "帳單速查" at bounding box center [387, 58] width 45 height 19
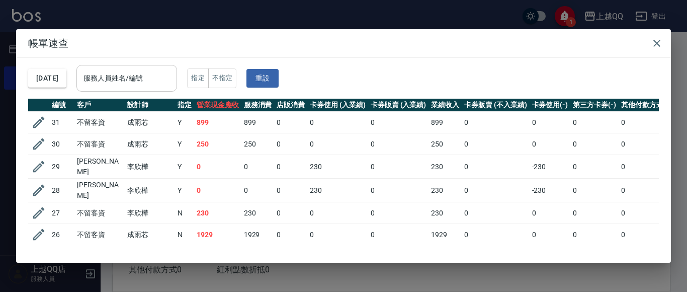
click at [169, 78] on input "服務人員姓名/編號" at bounding box center [127, 78] width 92 height 18
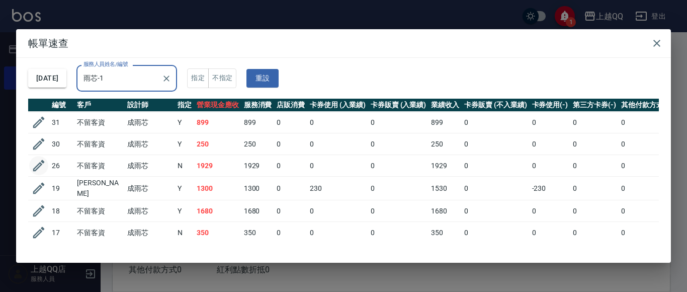
type input "雨芯-1"
click at [33, 166] on icon "button" at bounding box center [38, 165] width 15 height 15
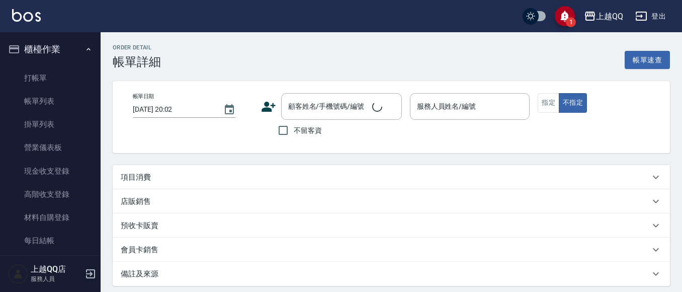
type input "2025/10/14 19:30"
checkbox input "true"
type input "雨芯-1"
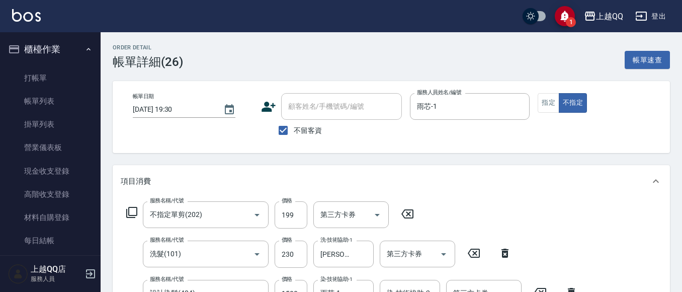
type input "不指定單剪(202)"
type input "洗髮(101)"
type input "設計染髮(404)"
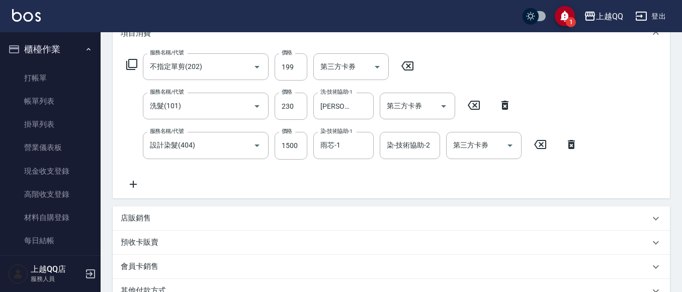
scroll to position [151, 0]
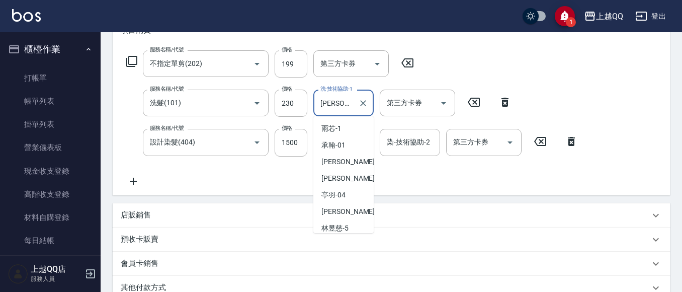
click at [351, 110] on input "怡璇-16" at bounding box center [336, 103] width 36 height 18
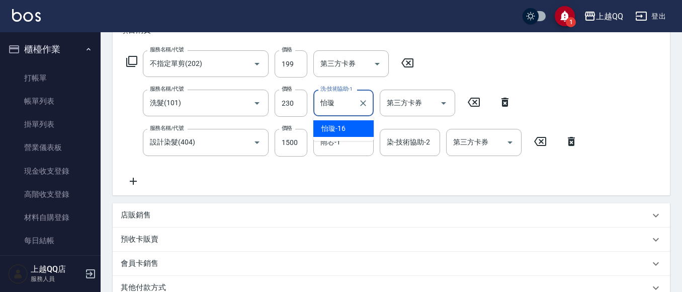
type input "怡"
type input "雨芯-1"
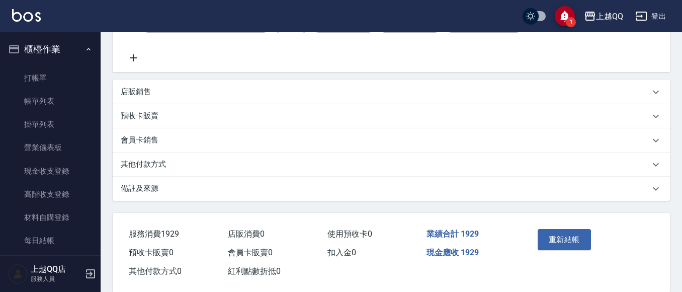
scroll to position [292, 0]
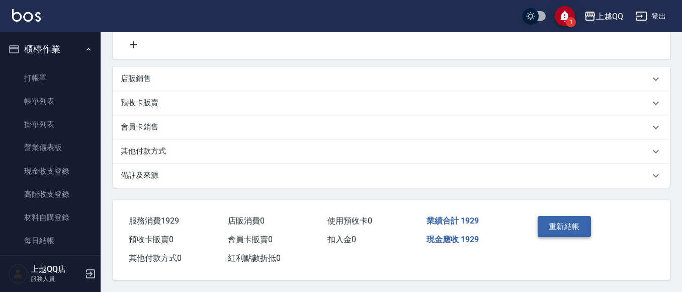
click at [547, 216] on button "重新結帳" at bounding box center [563, 226] width 53 height 21
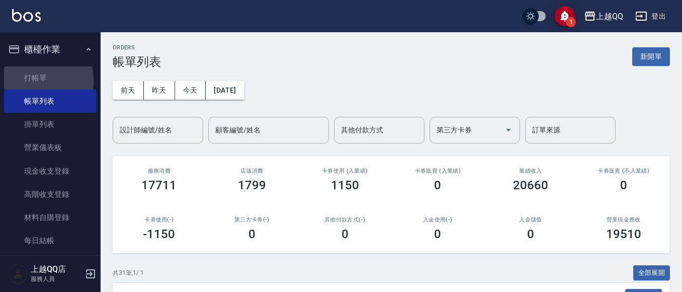
drag, startPoint x: 27, startPoint y: 80, endPoint x: 115, endPoint y: 88, distance: 88.3
click at [28, 80] on link "打帳單" at bounding box center [50, 77] width 93 height 23
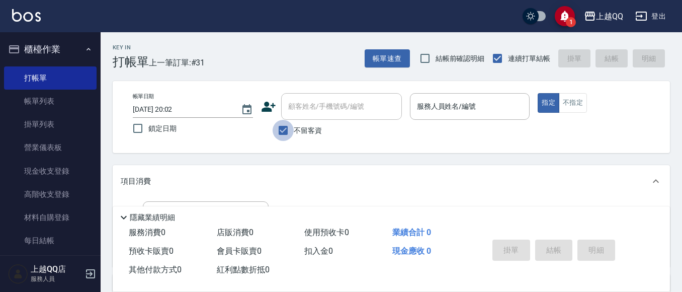
click at [278, 131] on input "不留客資" at bounding box center [283, 130] width 21 height 21
checkbox input "false"
click at [298, 114] on input "顧客姓名/手機號碼/編號" at bounding box center [334, 107] width 97 height 18
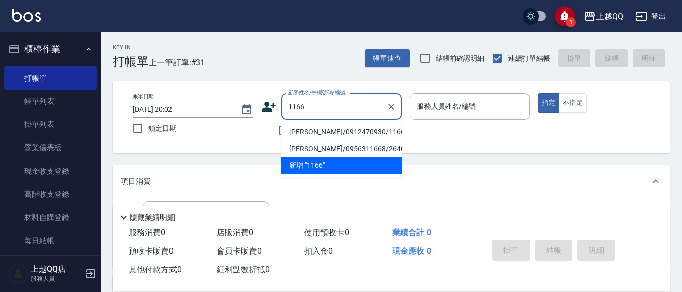
click at [301, 132] on li "陳美玲/0912470930/1166" at bounding box center [341, 132] width 121 height 17
type input "陳美玲/0912470930/1166"
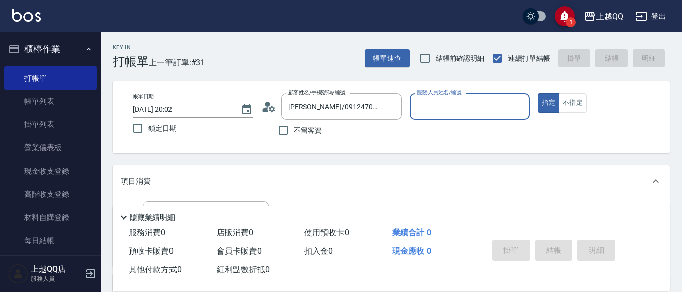
type input "佩怡-3"
click at [517, 108] on icon "Clear" at bounding box center [519, 107] width 6 height 6
click at [508, 135] on div "孟穎 -8" at bounding box center [470, 132] width 120 height 17
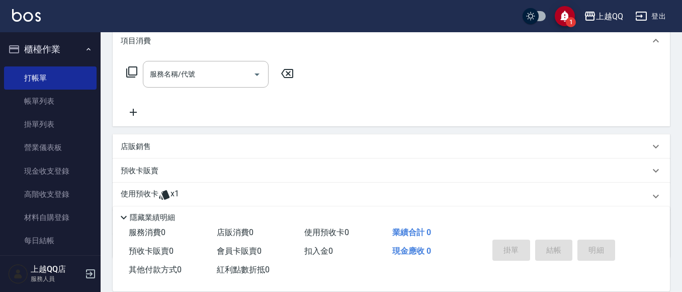
scroll to position [178, 0]
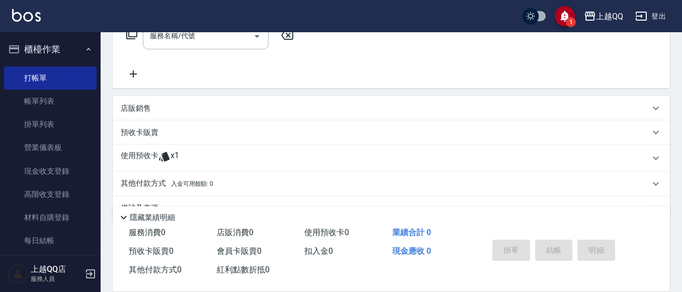
type input "孟穎-8"
click at [231, 155] on div "使用預收卡 x1" at bounding box center [385, 157] width 529 height 15
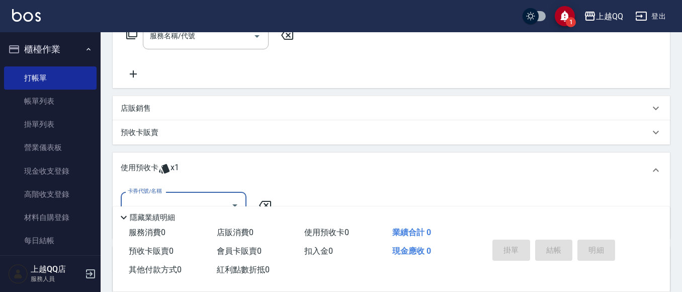
scroll to position [0, 0]
click at [234, 195] on div at bounding box center [234, 205] width 15 height 27
click at [235, 197] on button "Open" at bounding box center [235, 205] width 16 height 16
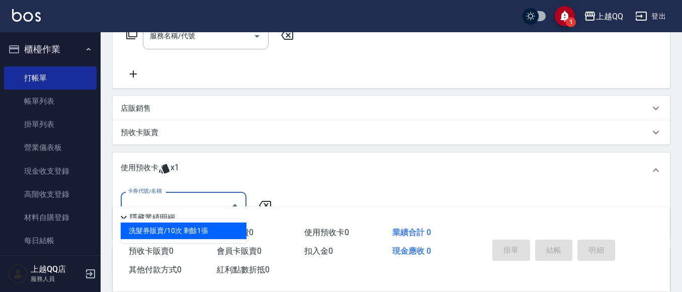
click at [231, 226] on div "洗髮券販賣/10次 剩餘1張" at bounding box center [184, 230] width 126 height 17
type input "洗髮券販賣/10次"
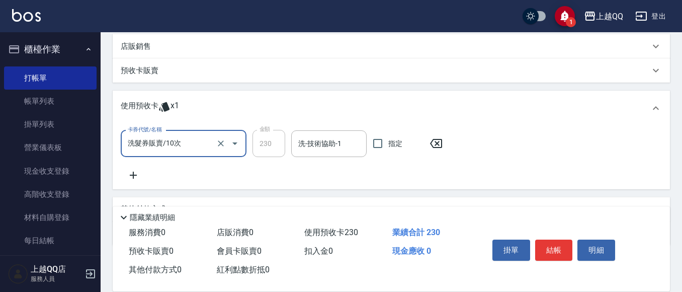
scroll to position [242, 0]
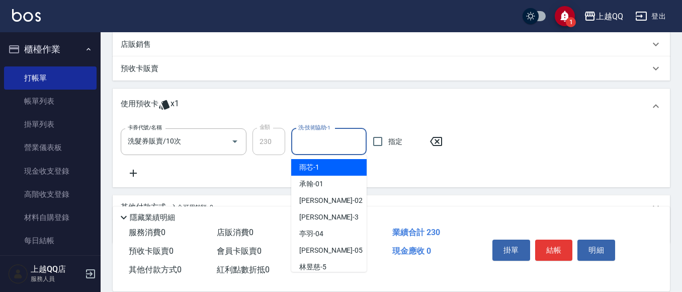
click at [326, 143] on input "洗-技術協助-1" at bounding box center [329, 142] width 66 height 18
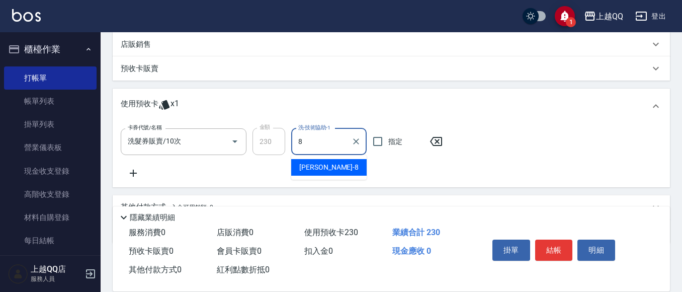
click at [305, 163] on span "孟穎 -8" at bounding box center [328, 167] width 59 height 11
type input "孟穎-8"
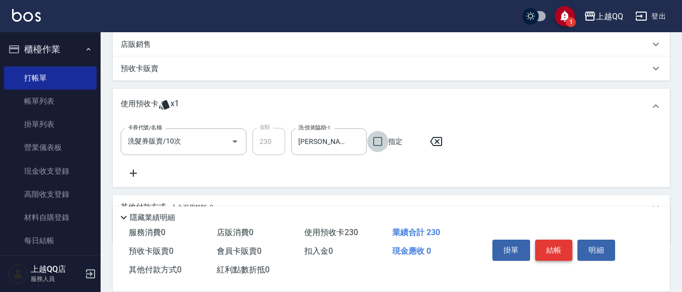
click at [552, 247] on button "結帳" at bounding box center [554, 249] width 38 height 21
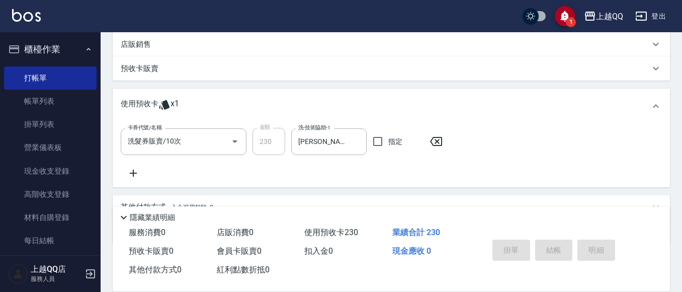
type input "2025/10/14 20:06"
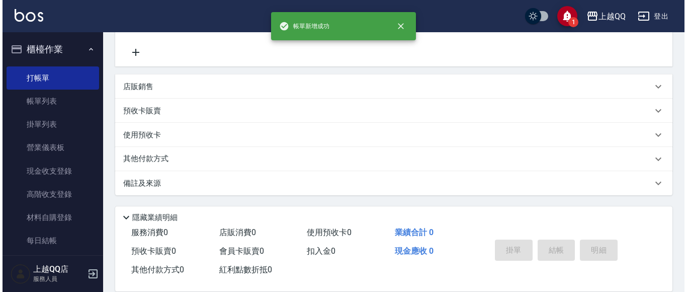
scroll to position [0, 0]
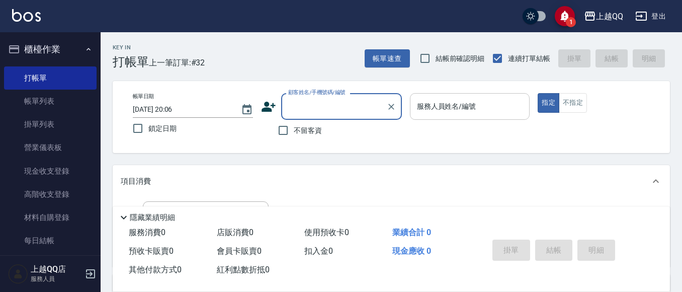
click at [309, 124] on label "不留客資" at bounding box center [297, 130] width 49 height 21
click at [294, 124] on input "不留客資" at bounding box center [283, 130] width 21 height 21
checkbox input "true"
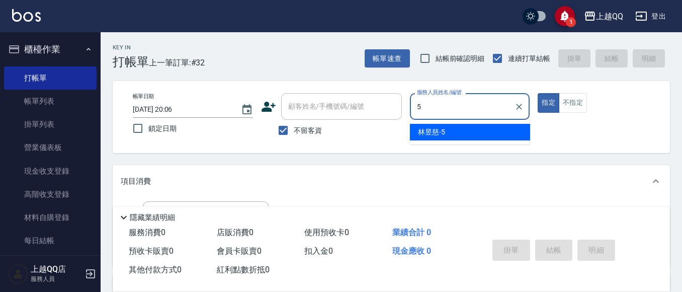
type input "林昱慈-5"
type button "true"
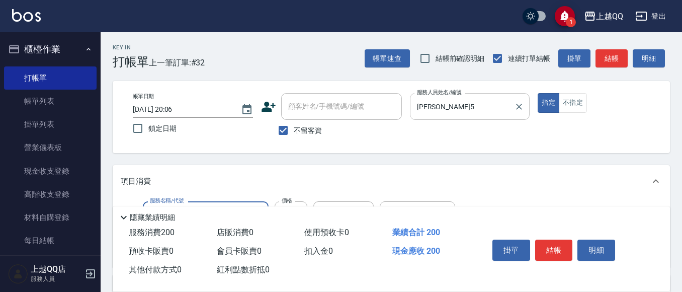
type input "洗髮(101)"
type input "250"
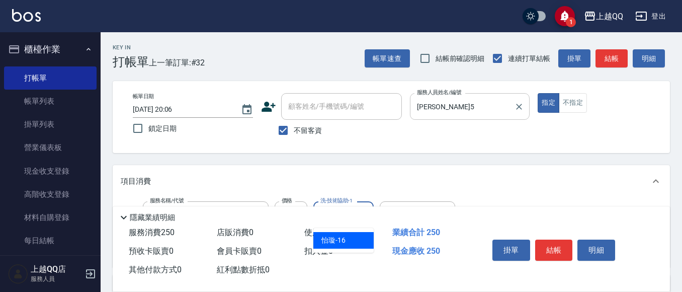
type input "怡璇-16"
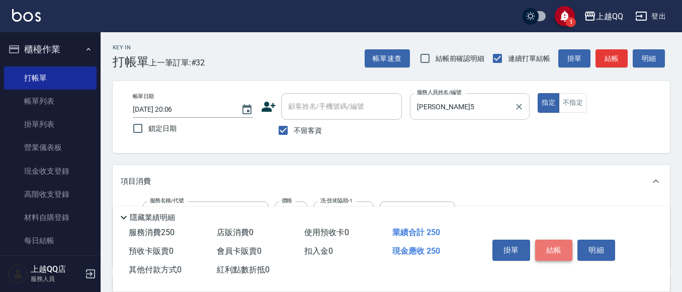
click at [543, 249] on button "結帳" at bounding box center [554, 249] width 38 height 21
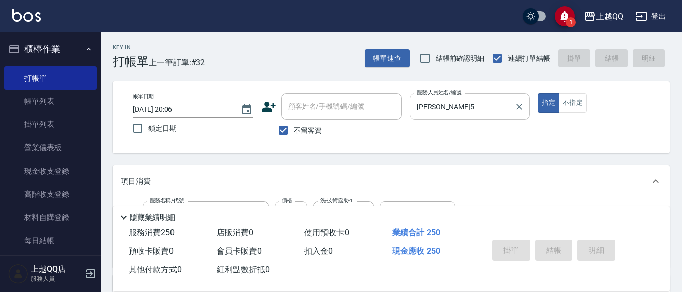
type input "2025/10/14 20:08"
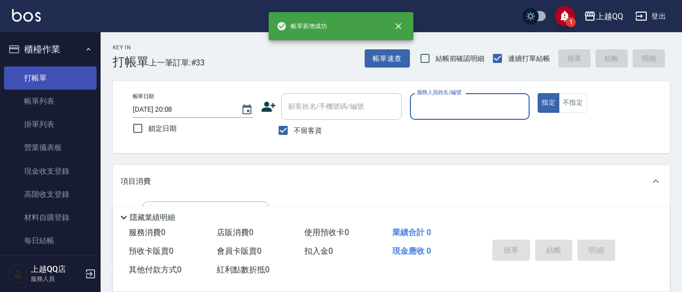
click at [37, 87] on link "打帳單" at bounding box center [50, 77] width 93 height 23
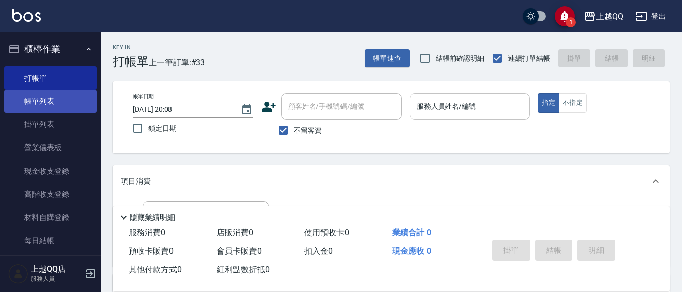
click at [38, 95] on link "帳單列表" at bounding box center [50, 100] width 93 height 23
click at [50, 94] on link "帳單列表" at bounding box center [50, 100] width 93 height 23
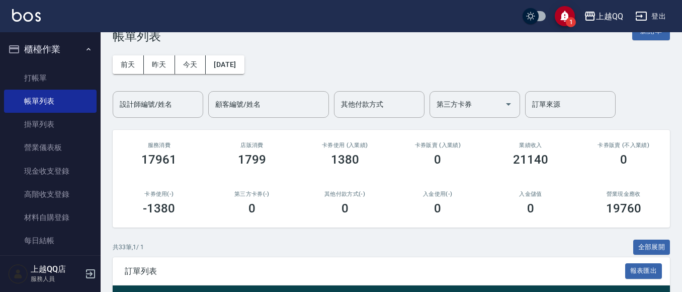
scroll to position [151, 0]
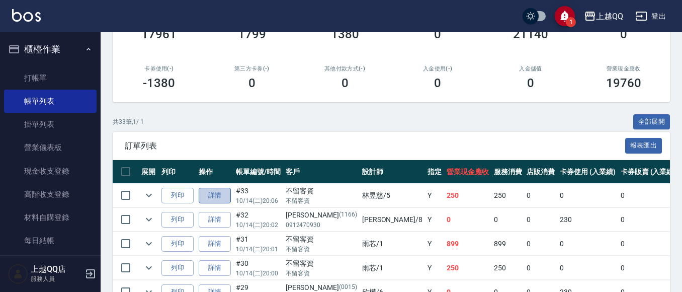
click at [224, 200] on link "詳情" at bounding box center [215, 196] width 32 height 16
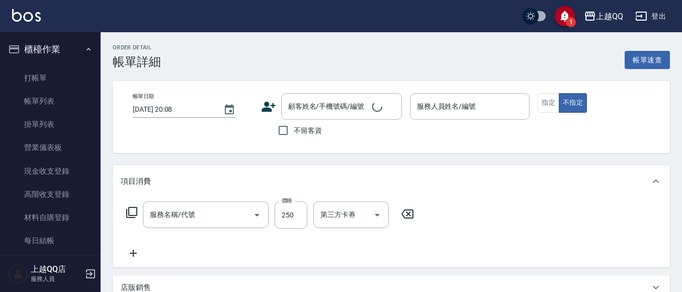
type input "2025/10/14 20:06"
checkbox input "true"
type input "林昱慈-5"
type input "洗髮(101)"
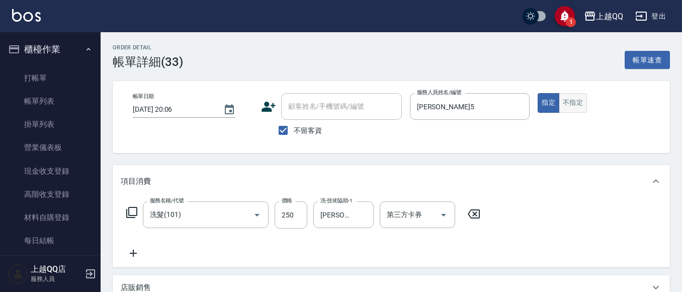
click at [580, 102] on button "不指定" at bounding box center [573, 103] width 28 height 20
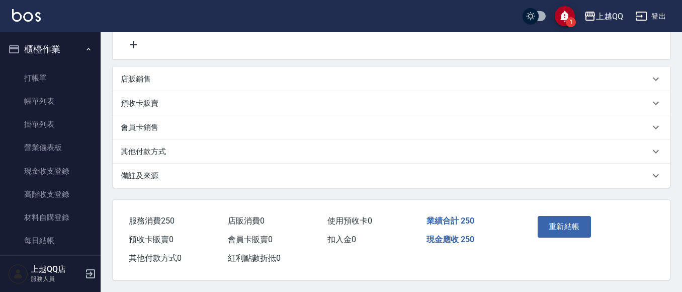
scroll to position [213, 0]
click at [561, 216] on button "重新結帳" at bounding box center [563, 226] width 53 height 21
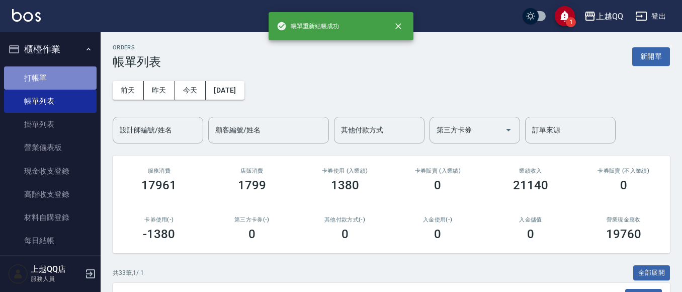
click at [56, 79] on link "打帳單" at bounding box center [50, 77] width 93 height 23
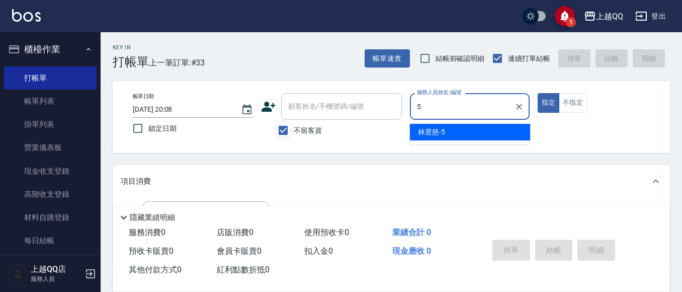
type input "5"
type button "true"
type input "林昱慈-5"
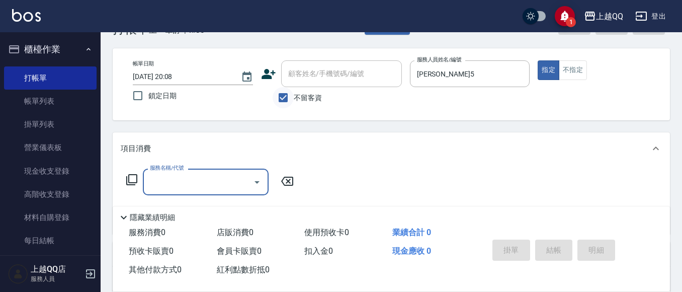
scroll to position [50, 0]
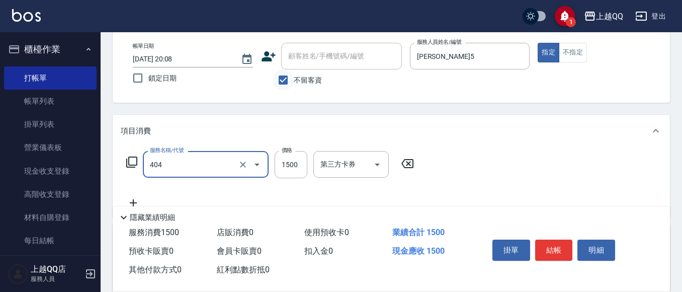
type input "設計染髮(404)"
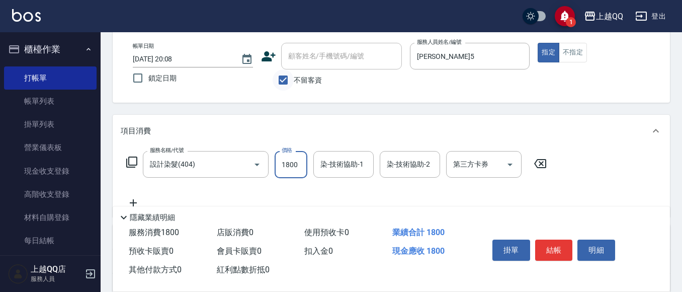
type input "1800"
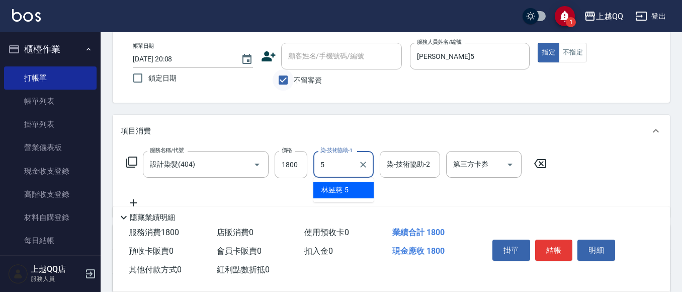
type input "林昱慈-5"
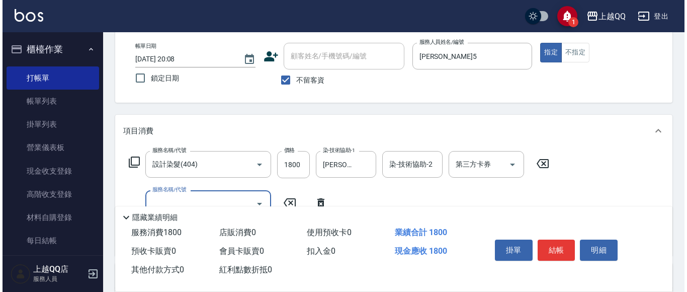
scroll to position [101, 0]
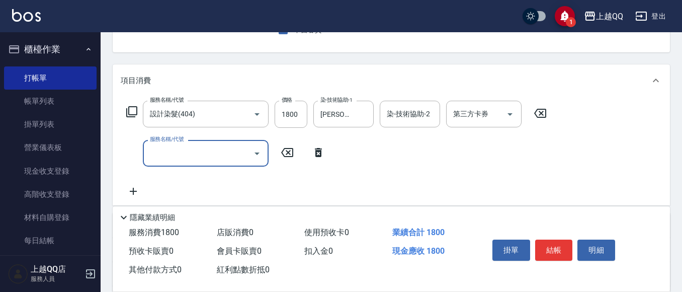
click at [315, 154] on icon at bounding box center [318, 152] width 25 height 12
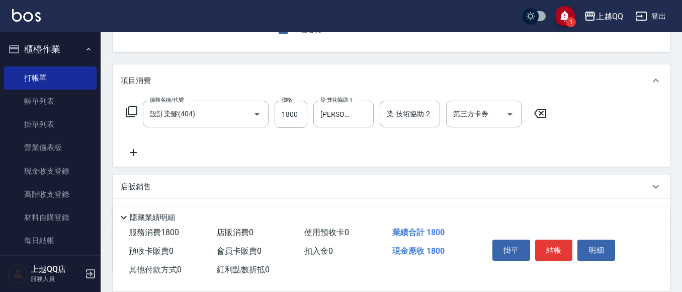
click at [128, 114] on icon at bounding box center [132, 112] width 12 height 12
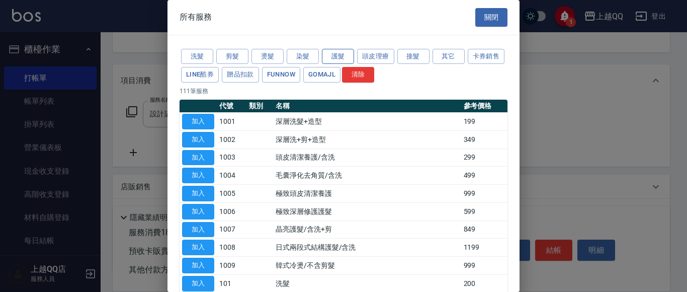
click at [327, 52] on button "護髮" at bounding box center [338, 57] width 32 height 16
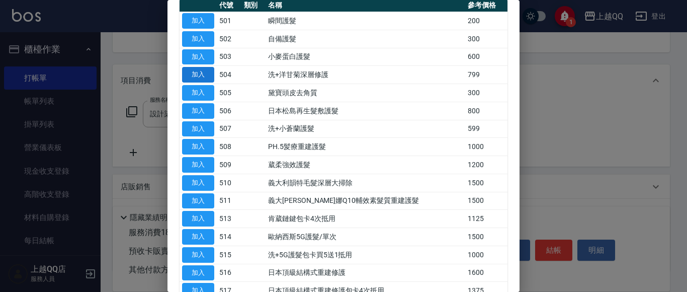
click at [211, 75] on button "加入" at bounding box center [198, 75] width 32 height 16
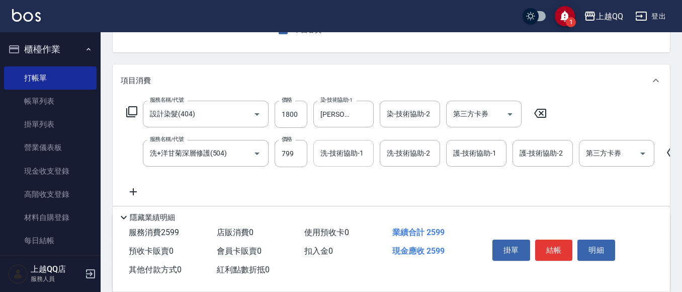
click at [348, 148] on div "洗-技術協助-1 洗-技術協助-1" at bounding box center [343, 153] width 60 height 27
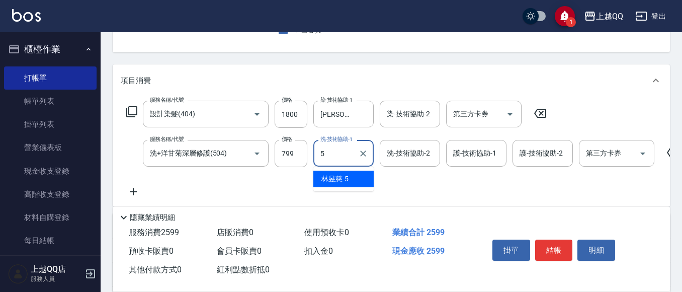
type input "林昱慈-5"
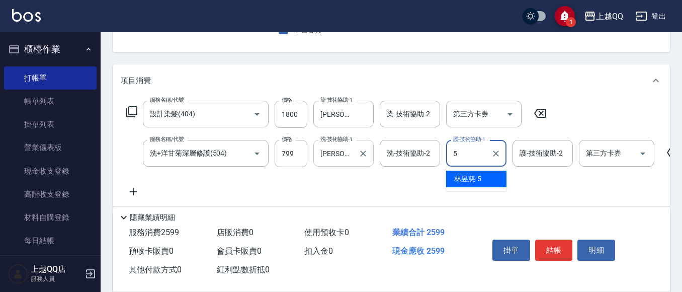
type input "林昱慈-5"
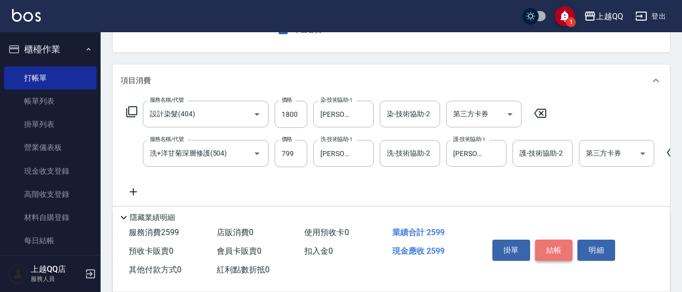
click at [560, 248] on button "結帳" at bounding box center [554, 249] width 38 height 21
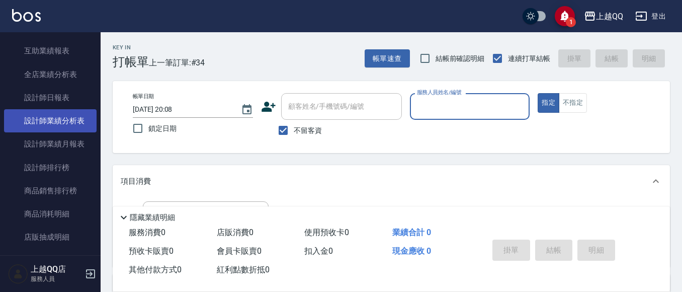
scroll to position [402, 0]
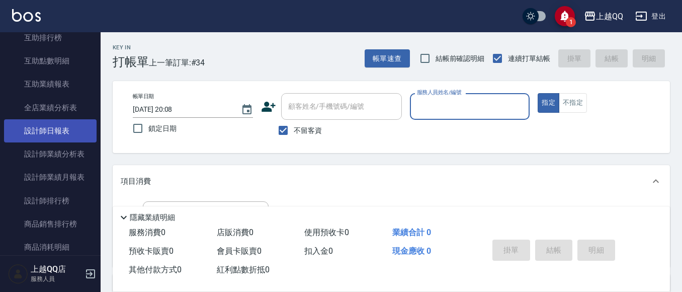
click at [66, 135] on link "設計師日報表" at bounding box center [50, 130] width 93 height 23
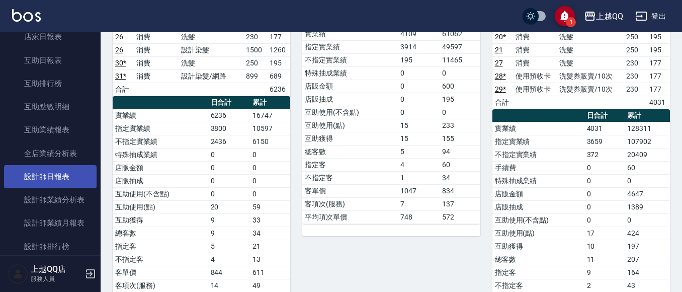
scroll to position [352, 0]
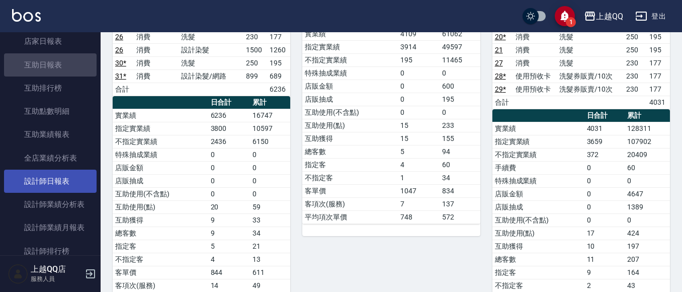
click at [56, 73] on link "互助日報表" at bounding box center [50, 64] width 93 height 23
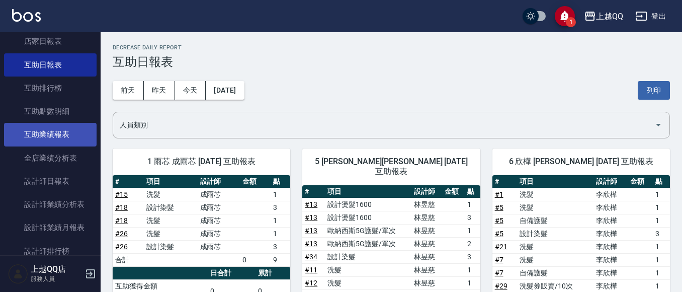
click at [46, 133] on link "互助業績報表" at bounding box center [50, 134] width 93 height 23
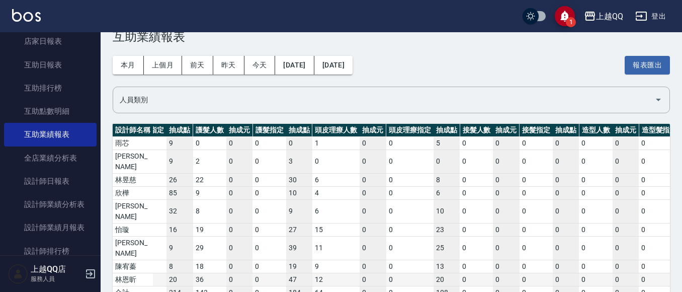
scroll to position [0, 350]
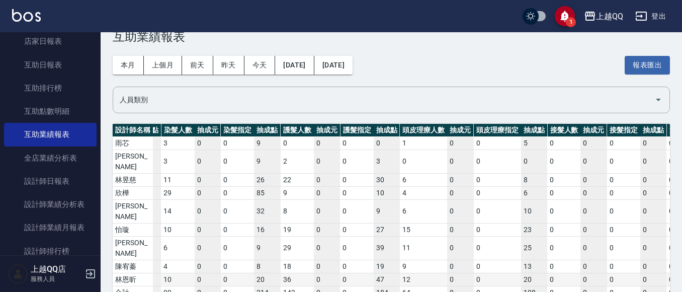
drag, startPoint x: 213, startPoint y: 264, endPoint x: 293, endPoint y: 252, distance: 81.3
click at [293, 252] on div "設計師名稱 洗髮人數 抽成元 洗髮指定 抽成點 剪髮人數 抽成元 剪髮指定 抽成點 燙髮人數 抽成元 燙髮指定 抽成點 染髮人數 抽成元 染髮指定 抽成點 護…" at bounding box center [391, 211] width 557 height 175
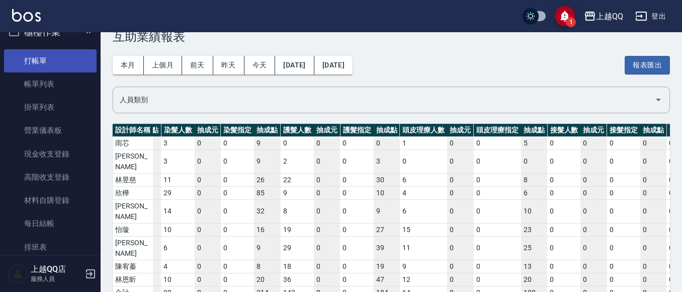
scroll to position [0, 0]
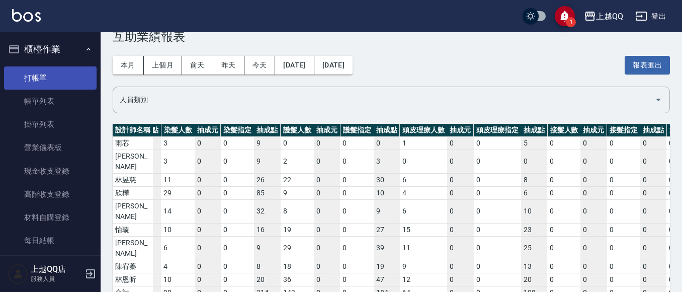
click at [78, 77] on link "打帳單" at bounding box center [50, 77] width 93 height 23
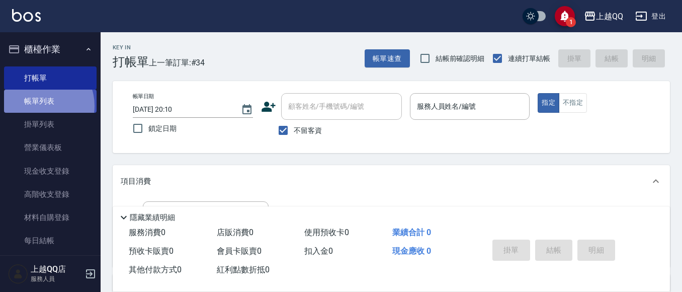
click at [39, 106] on link "帳單列表" at bounding box center [50, 100] width 93 height 23
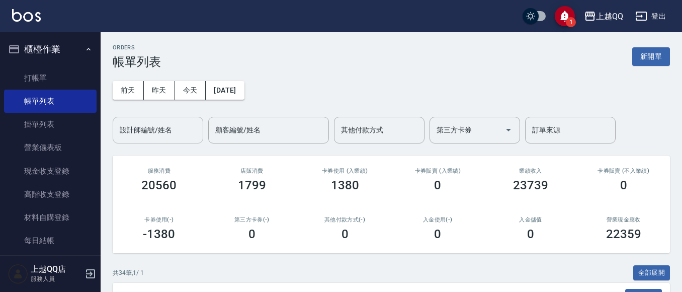
click at [127, 138] on input "設計師編號/姓名" at bounding box center [157, 130] width 81 height 18
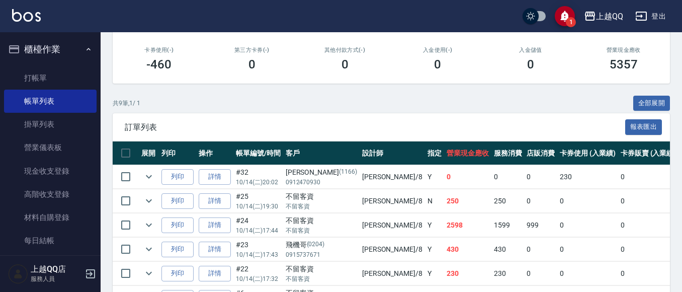
scroll to position [250, 0]
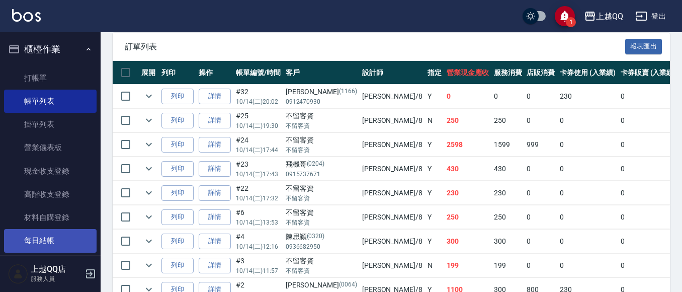
type input "孟穎-8"
click at [53, 236] on link "每日結帳" at bounding box center [50, 240] width 93 height 23
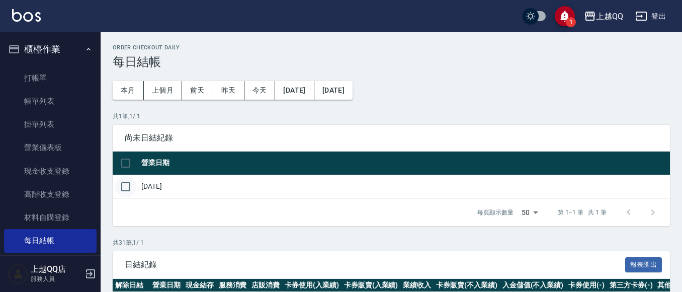
click at [121, 188] on input "checkbox" at bounding box center [125, 186] width 21 height 21
checkbox input "true"
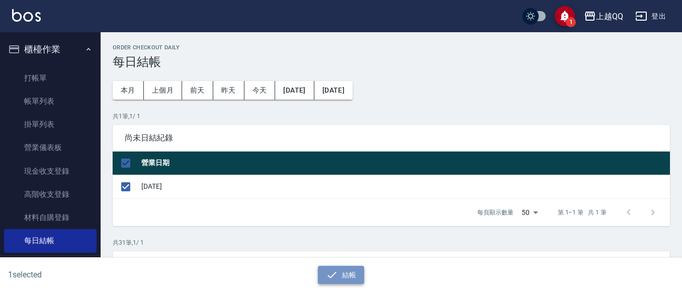
click at [347, 274] on button "結帳" at bounding box center [341, 274] width 47 height 19
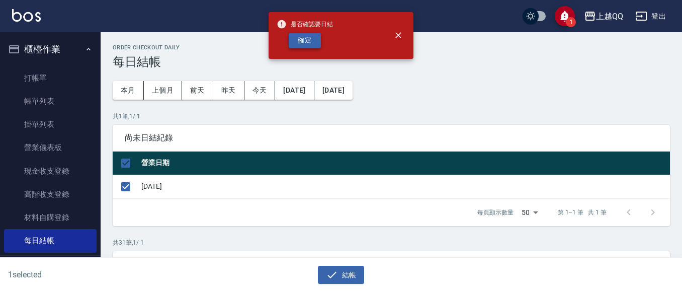
click at [306, 46] on button "確定" at bounding box center [305, 41] width 32 height 16
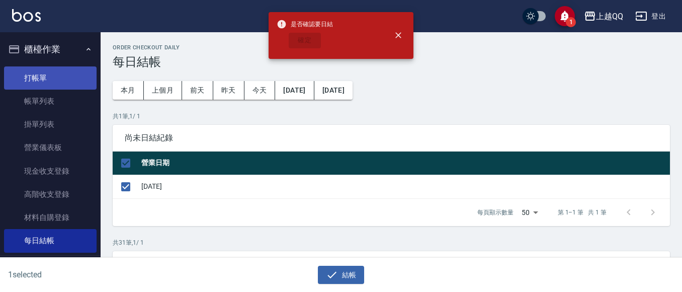
checkbox input "false"
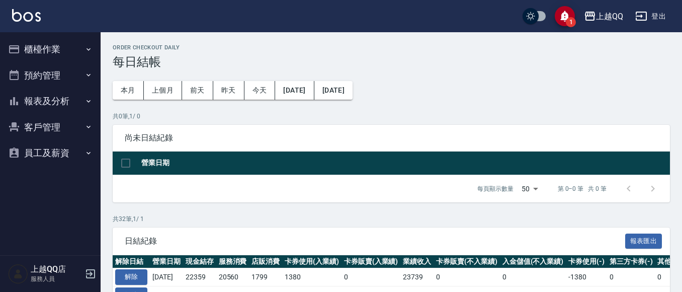
click at [29, 101] on button "報表及分析" at bounding box center [50, 101] width 93 height 26
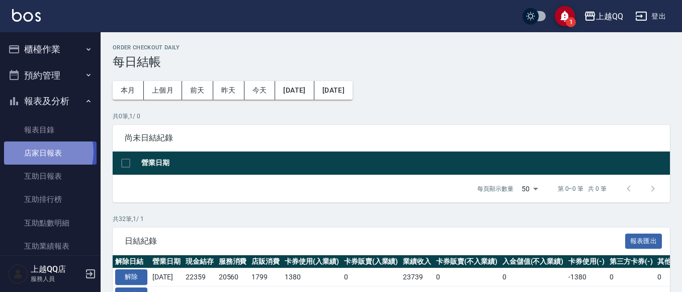
click at [38, 152] on link "店家日報表" at bounding box center [50, 152] width 93 height 23
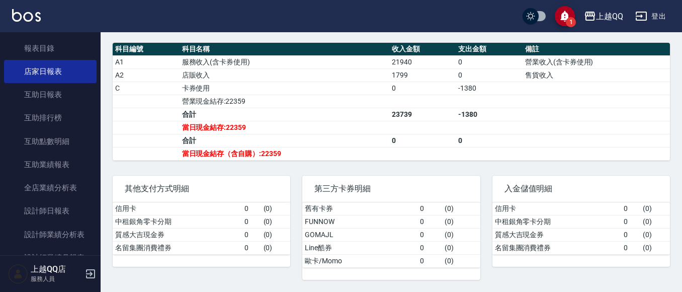
scroll to position [89, 0]
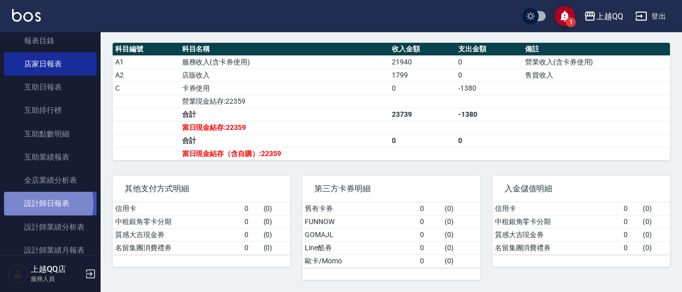
click at [42, 203] on link "設計師日報表" at bounding box center [50, 203] width 93 height 23
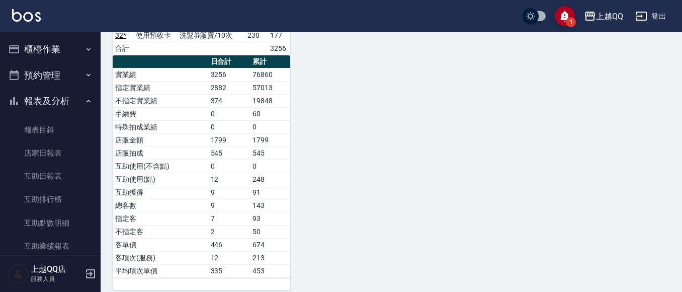
click at [63, 97] on button "報表及分析" at bounding box center [50, 101] width 93 height 26
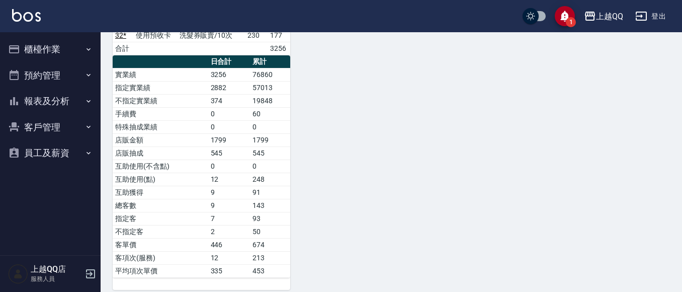
click at [56, 59] on button "櫃檯作業" at bounding box center [50, 49] width 93 height 26
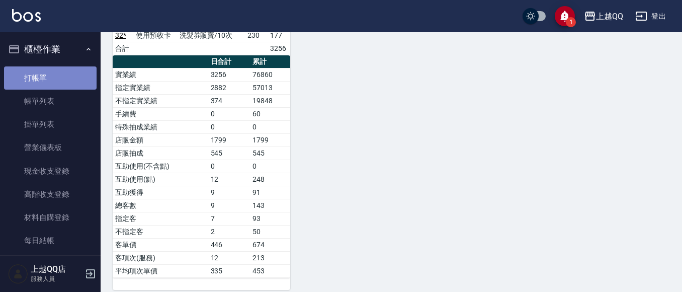
click at [54, 72] on link "打帳單" at bounding box center [50, 77] width 93 height 23
